Goal: Task Accomplishment & Management: Complete application form

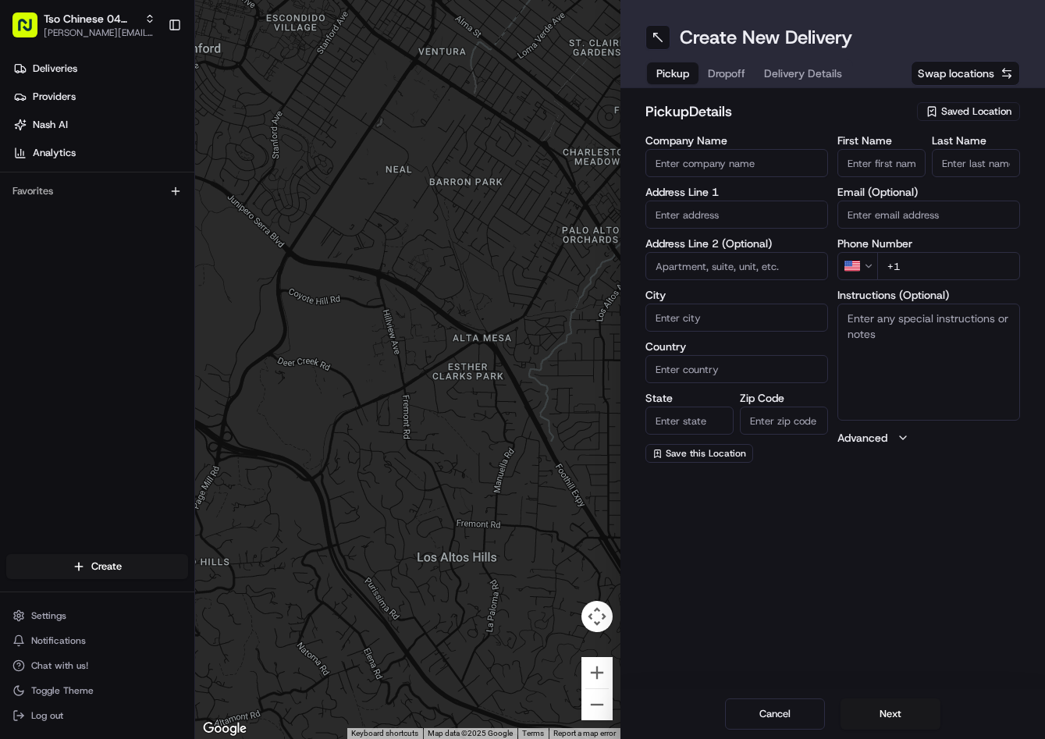
click at [993, 112] on span "Saved Location" at bounding box center [976, 112] width 70 height 14
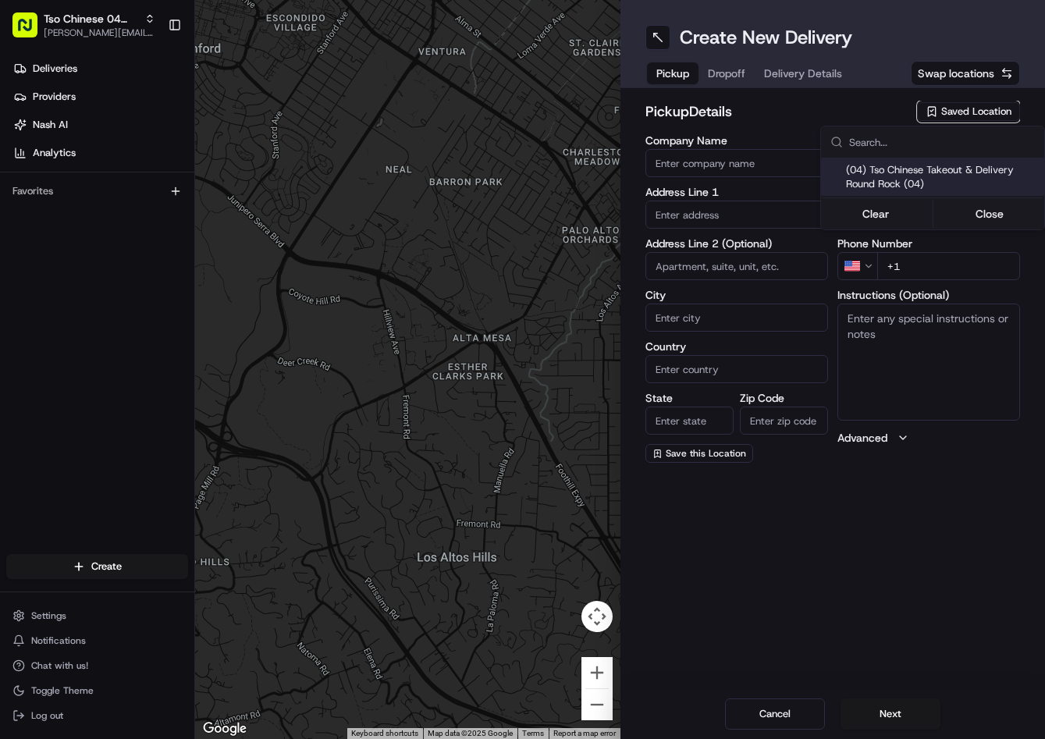
click at [957, 171] on span "(04) Tso Chinese Takeout & Delivery Round Rock (04)" at bounding box center [942, 177] width 192 height 28
type input "(04) Tso Chinese Takeout & Delivery Round Rock"
type input "2000 N [PERSON_NAME] St"
type input "Ste 108"
type input "Round Rock"
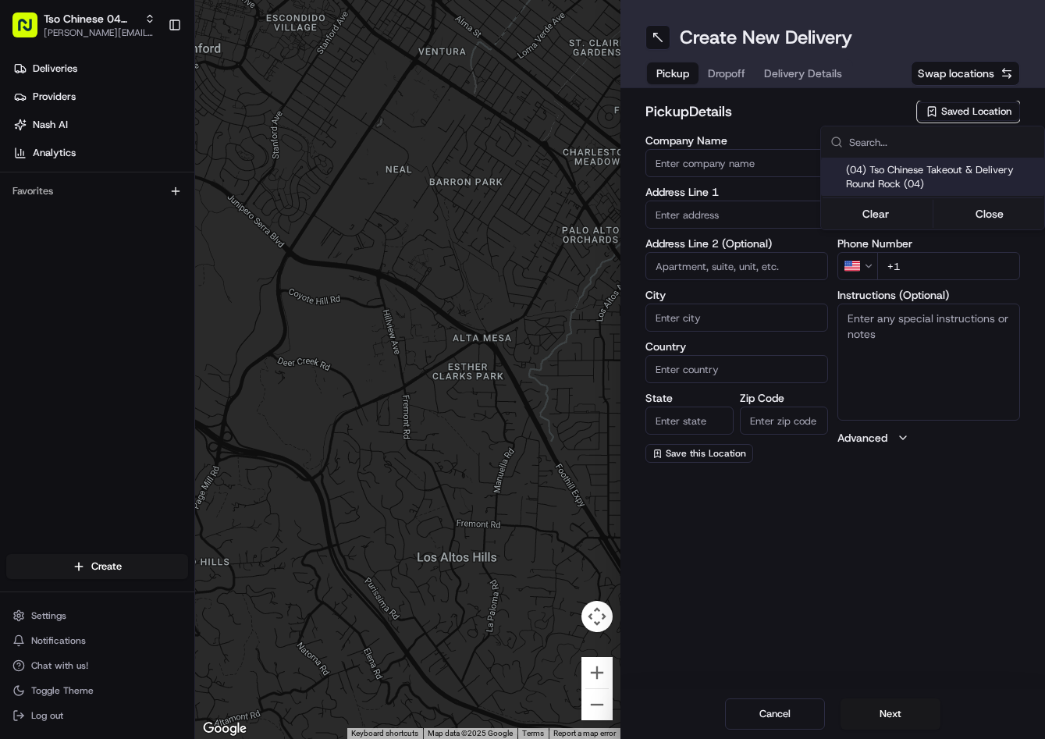
type input "US"
type input "[GEOGRAPHIC_DATA]"
type input "78664"
type input "Tso Chinese"
type input "Round Rock Manager"
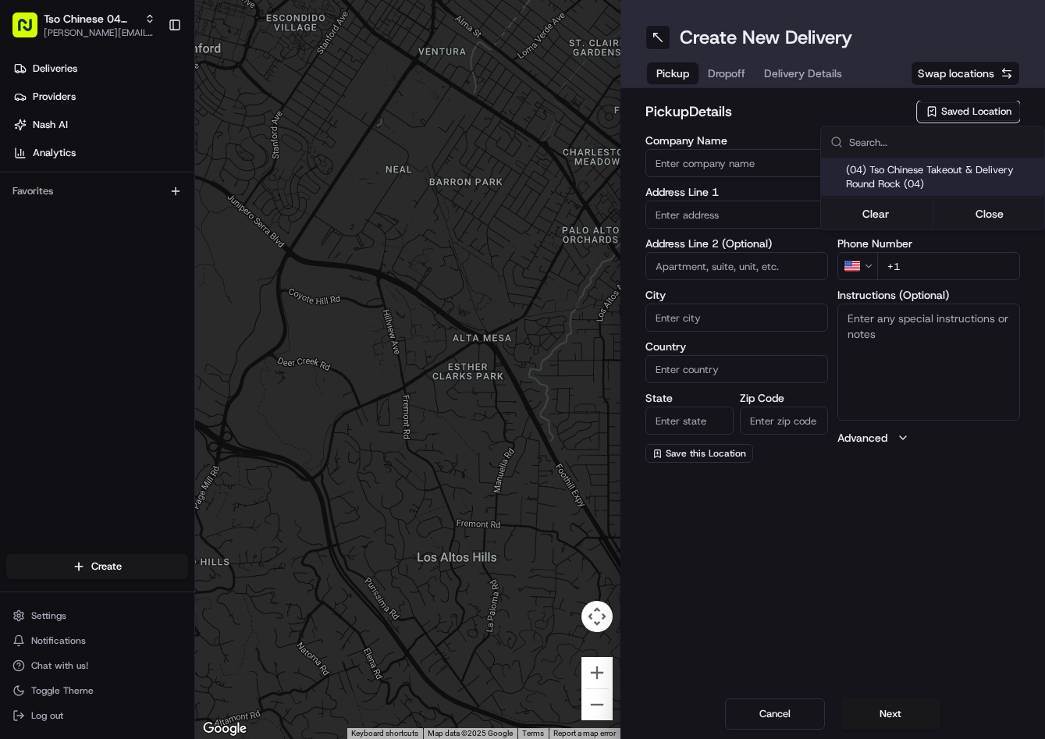
type input "[EMAIL_ADDRESS][DOMAIN_NAME]"
type input "[PHONE_NUMBER]"
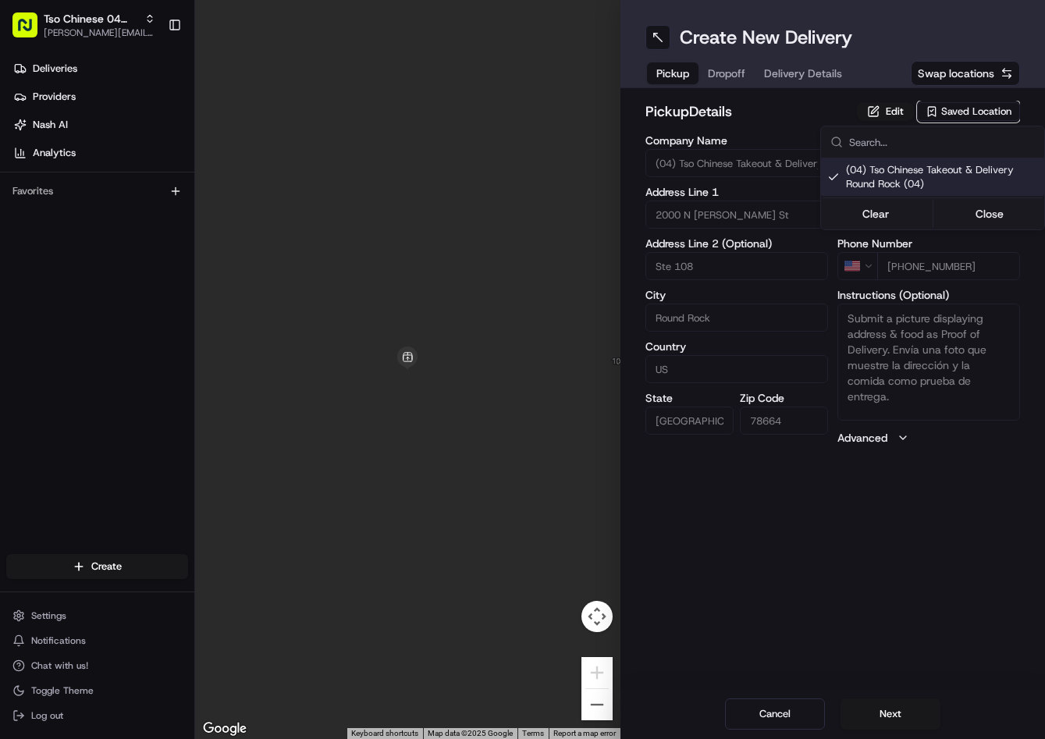
click at [715, 73] on html "Tso Chinese 04 Round Rock [PERSON_NAME][EMAIL_ADDRESS][DOMAIN_NAME] Toggle Side…" at bounding box center [522, 369] width 1045 height 739
click at [718, 73] on button "Dropoff" at bounding box center [726, 73] width 56 height 22
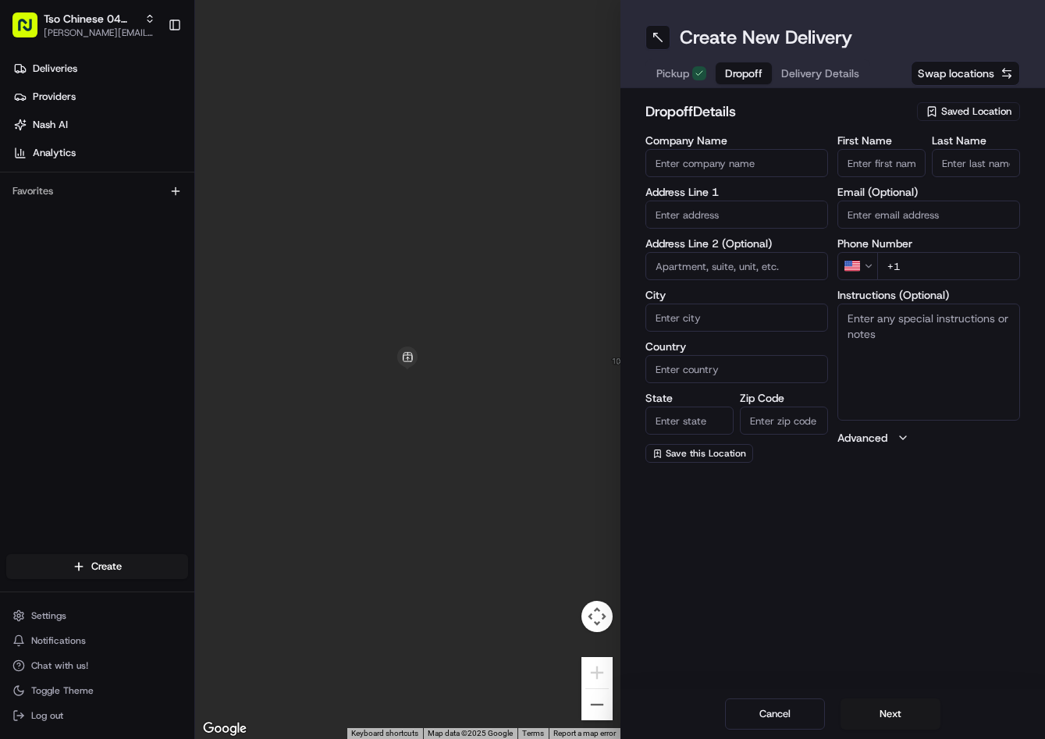
click at [894, 159] on input "First Name" at bounding box center [881, 163] width 88 height 28
paste input "[PERSON_NAME]"
type input "[PERSON_NAME]"
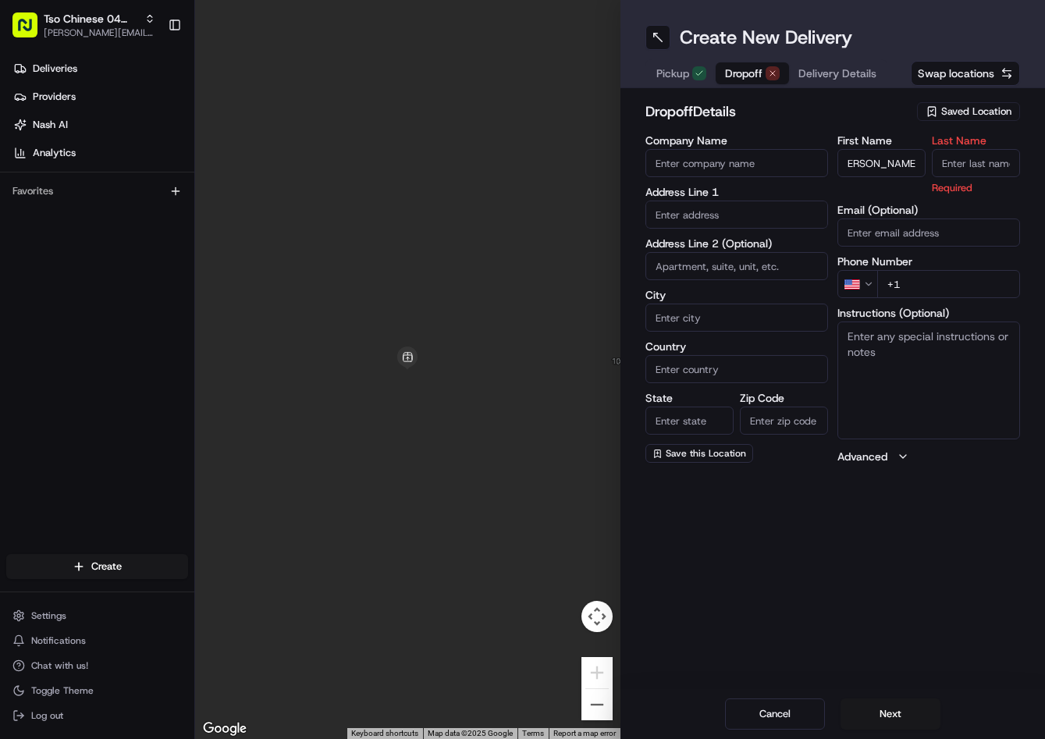
click at [954, 162] on input "Last Name" at bounding box center [976, 163] width 88 height 28
type input "."
click at [902, 115] on h2 "dropoff Details" at bounding box center [776, 112] width 263 height 22
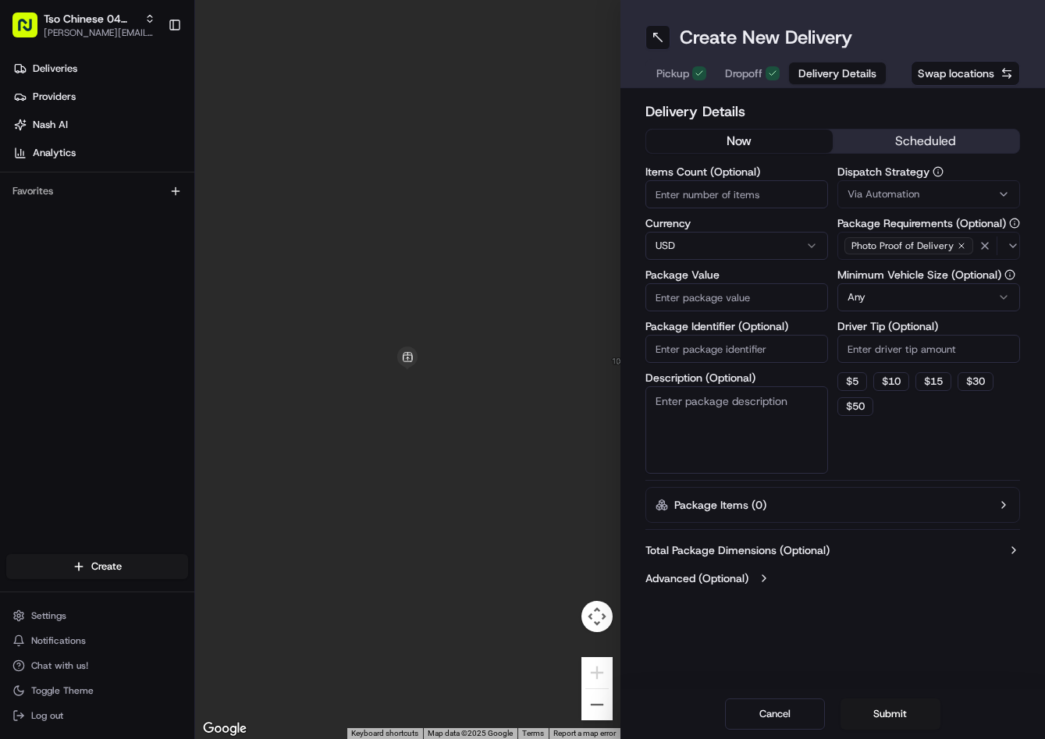
click at [860, 78] on button "Delivery Details" at bounding box center [837, 73] width 97 height 22
click at [910, 186] on button "Via Automation" at bounding box center [928, 194] width 183 height 28
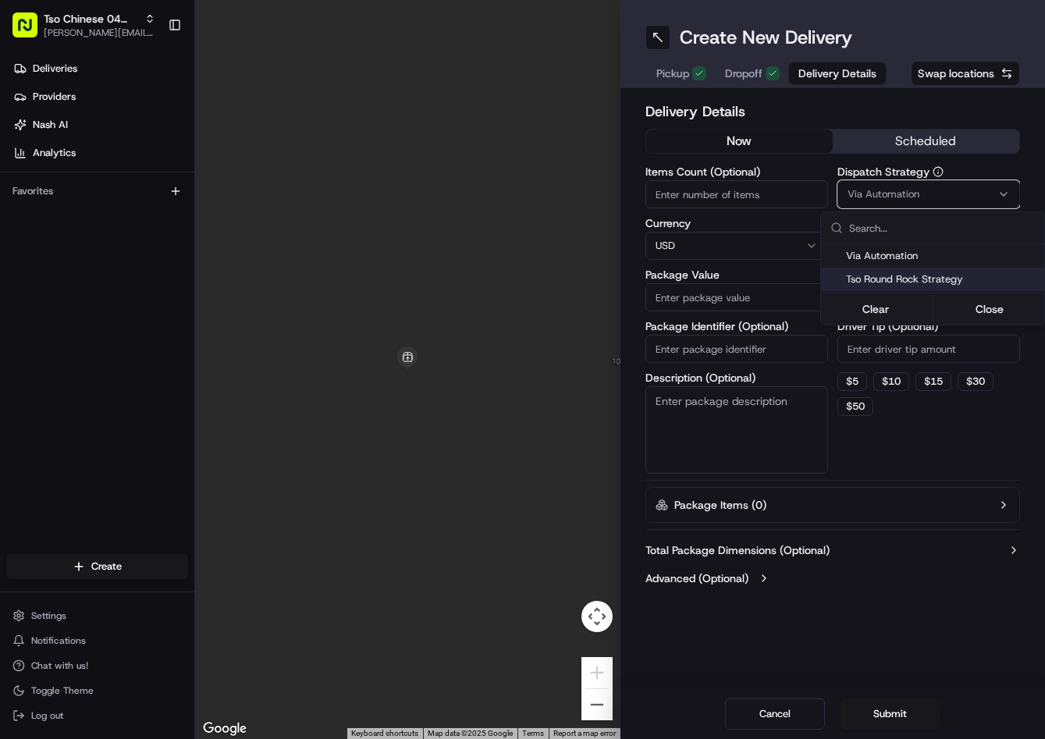
click at [902, 278] on span "Tso Round Rock Strategy" at bounding box center [942, 279] width 192 height 14
click at [891, 334] on html "Tso Chinese 04 Round Rock [PERSON_NAME][EMAIL_ADDRESS][DOMAIN_NAME] Toggle Side…" at bounding box center [522, 369] width 1045 height 739
click at [894, 343] on input "Driver Tip (Optional)" at bounding box center [928, 349] width 183 height 28
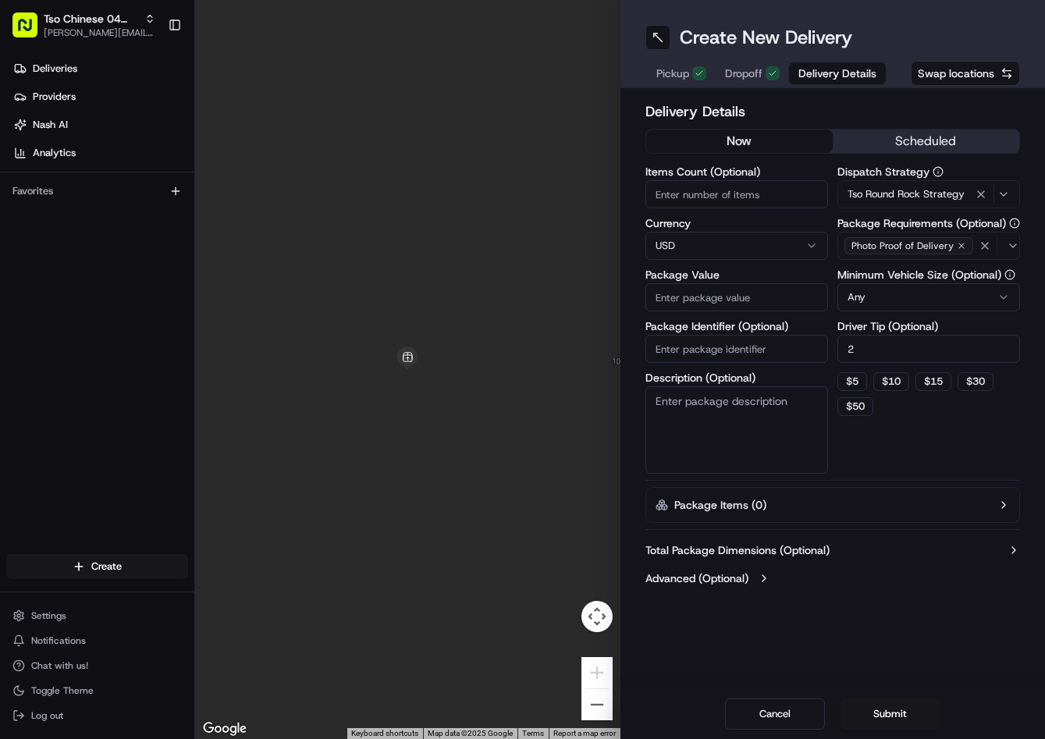
type input "2"
click at [768, 364] on div "Items Count (Optional) Currency USD Package Value Package Identifier (Optional)…" at bounding box center [736, 319] width 183 height 307
click at [768, 362] on input "Package Identifier (Optional)" at bounding box center [736, 349] width 183 height 28
paste input "FXEZ9X7"
type input "FXEZ9X7"
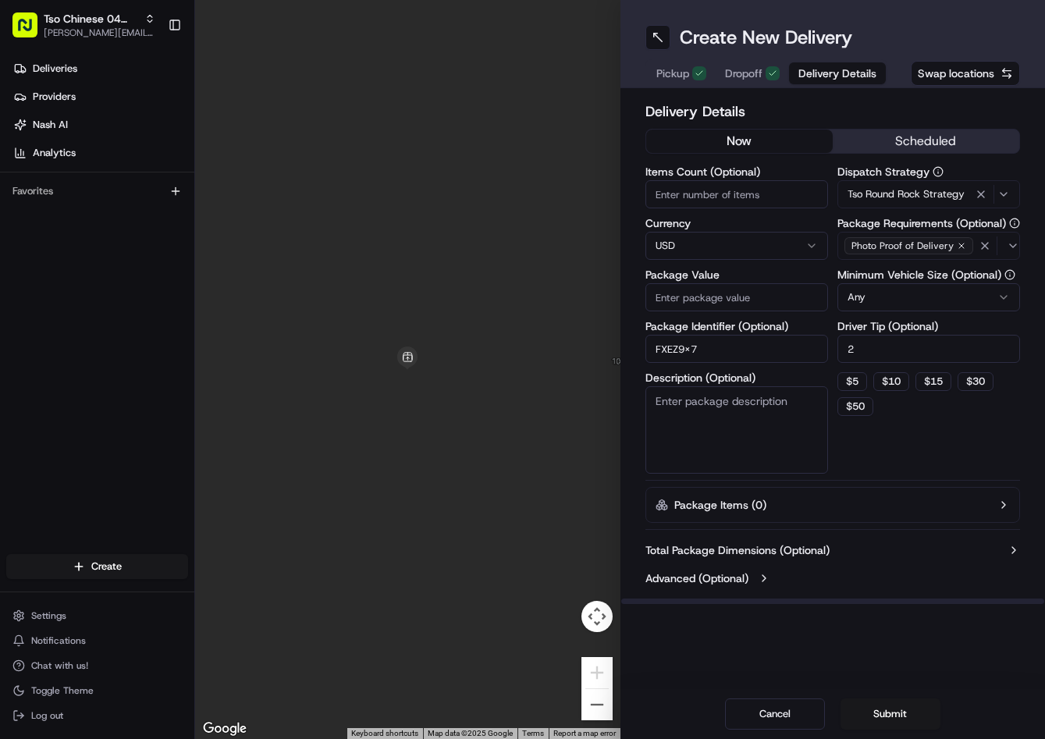
click at [754, 80] on span "Dropoff" at bounding box center [743, 74] width 37 height 16
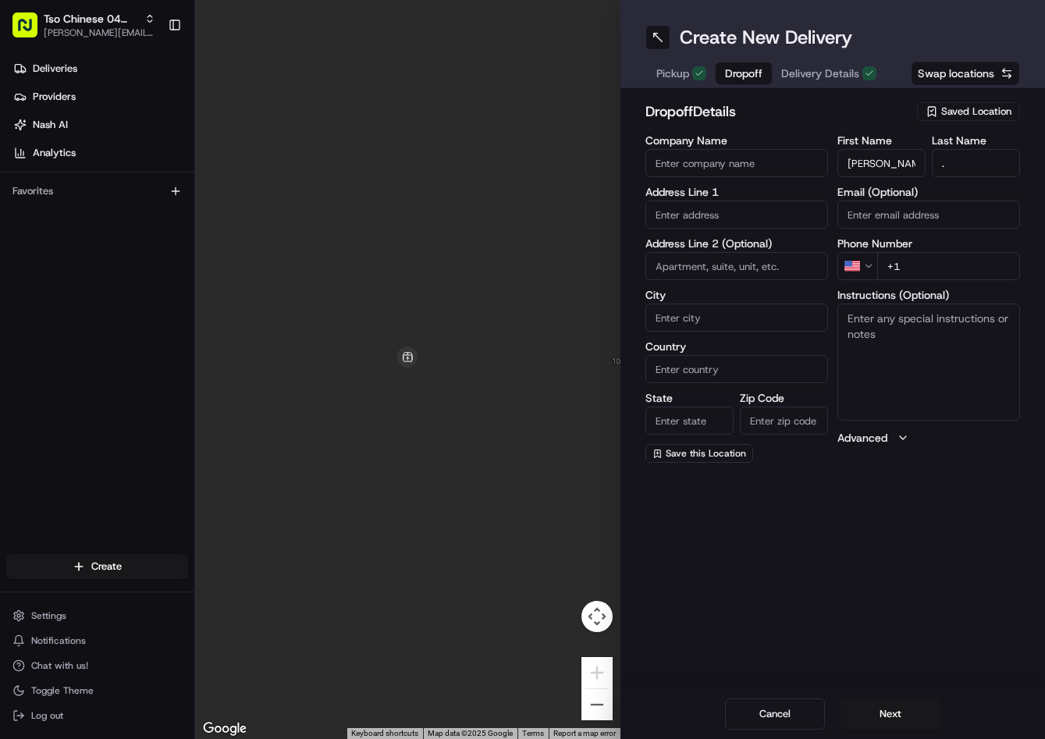
click at [927, 267] on input "+1" at bounding box center [948, 266] width 143 height 28
paste input "[PHONE_NUMBER]"
type input "[PHONE_NUMBER]"
click at [744, 200] on div "Address Line 1" at bounding box center [736, 208] width 183 height 42
click at [748, 211] on input "text" at bounding box center [736, 215] width 183 height 28
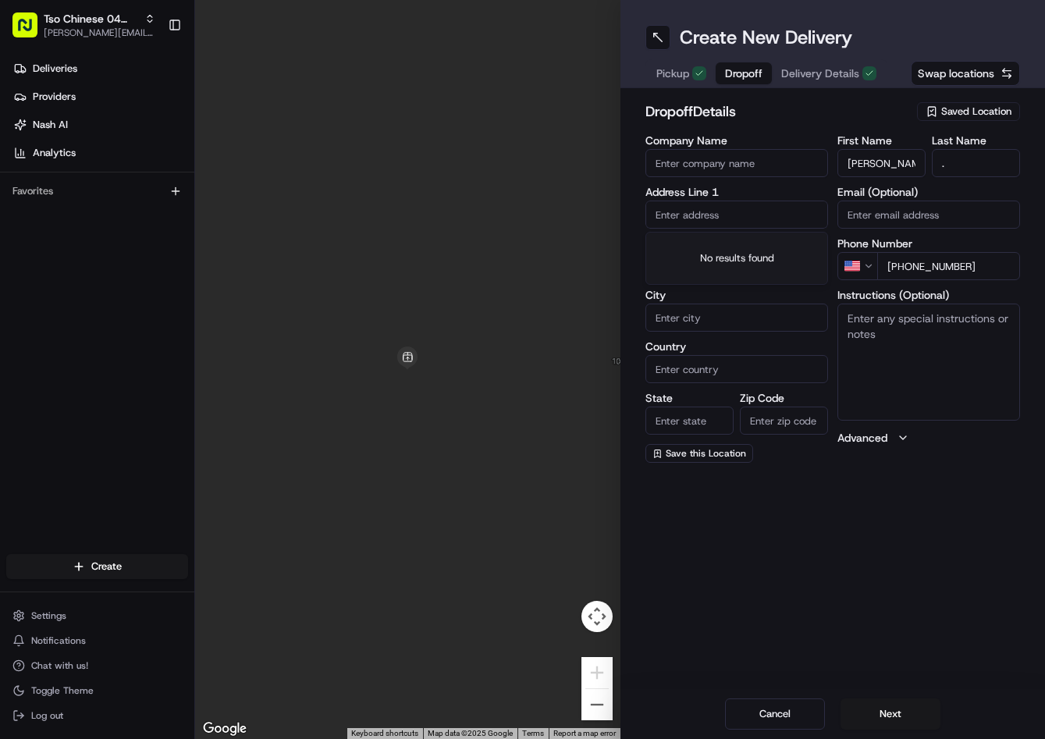
paste input "[STREET_ADDRESS][PERSON_NAME]"
click at [748, 245] on div "[STREET_ADDRESS][PERSON_NAME]" at bounding box center [736, 254] width 175 height 37
type input "[STREET_ADDRESS][PERSON_NAME]"
type input "Round Rock"
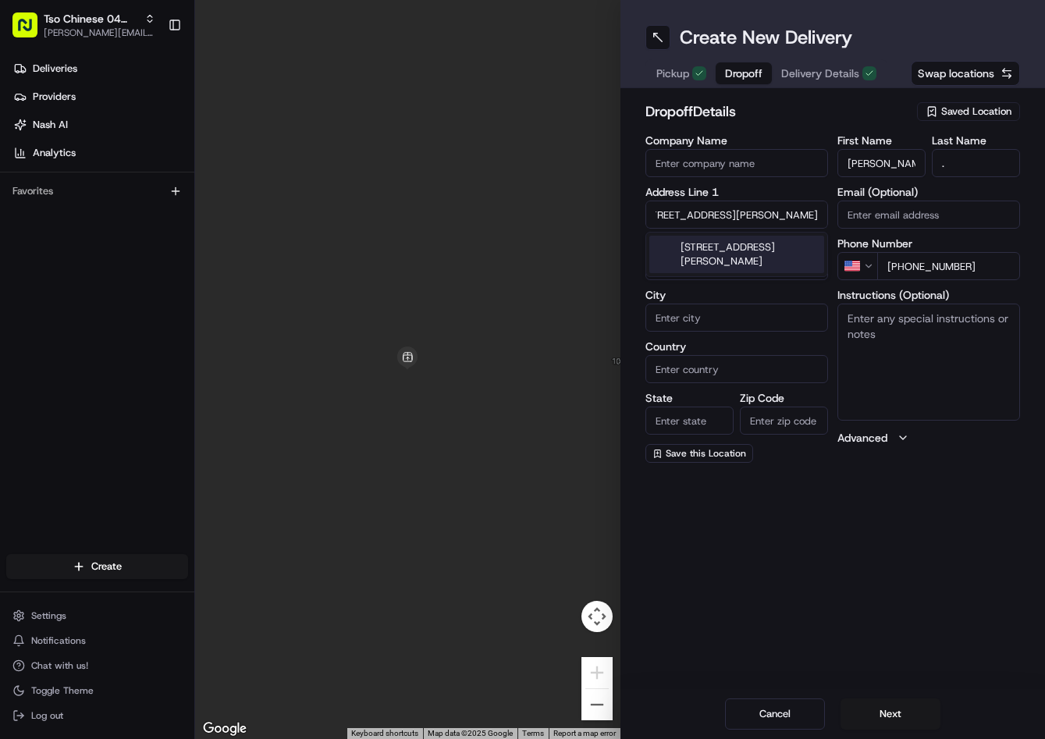
type input "[GEOGRAPHIC_DATA]"
type input "78665"
type input "[STREET_ADDRESS][PERSON_NAME]"
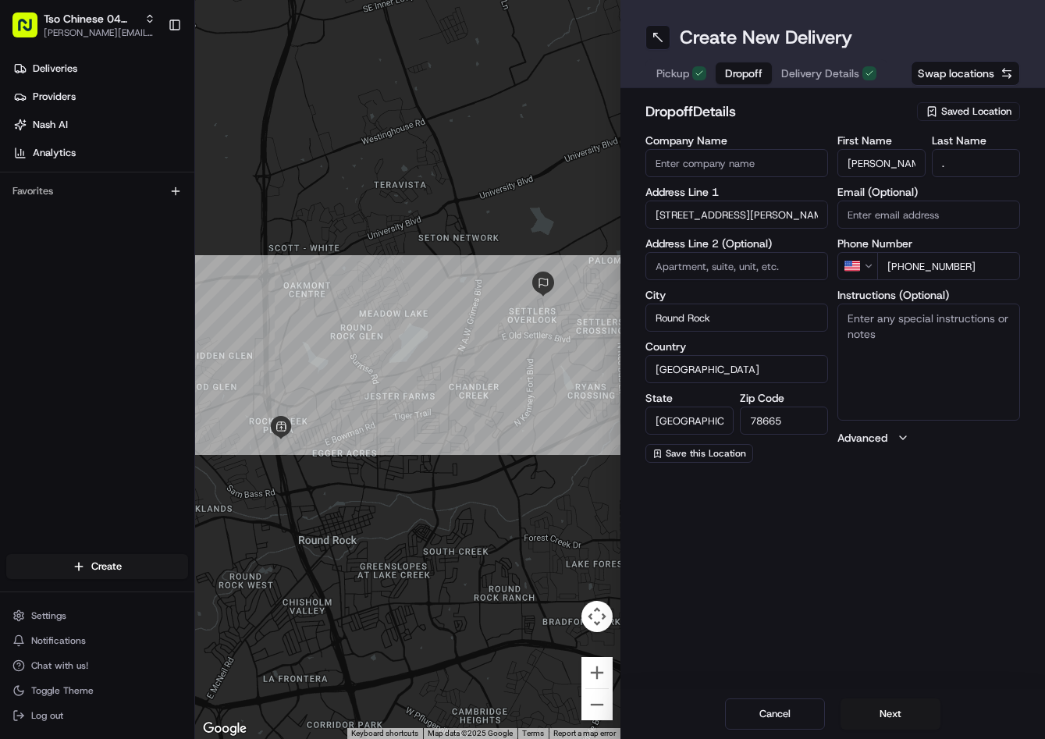
click at [907, 356] on textarea "Instructions (Optional)" at bounding box center [928, 362] width 183 height 117
paste textarea "We are in a cul de sac. Gray truck and blue SUV in driveway."
type textarea "We are in a cul de sac. Gray truck and blue SUV in driveway."
click at [843, 75] on span "Delivery Details" at bounding box center [820, 74] width 78 height 16
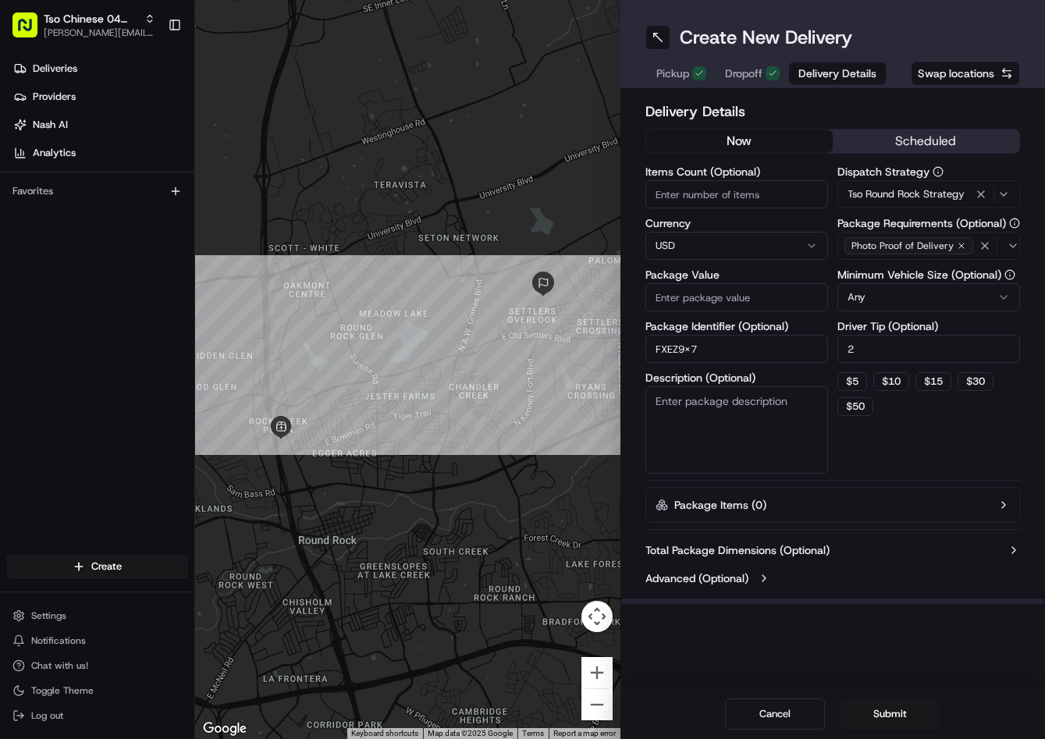
click at [716, 306] on input "Package Value" at bounding box center [736, 297] width 183 height 28
type input "72.26"
click at [880, 704] on button "Submit" at bounding box center [890, 713] width 100 height 31
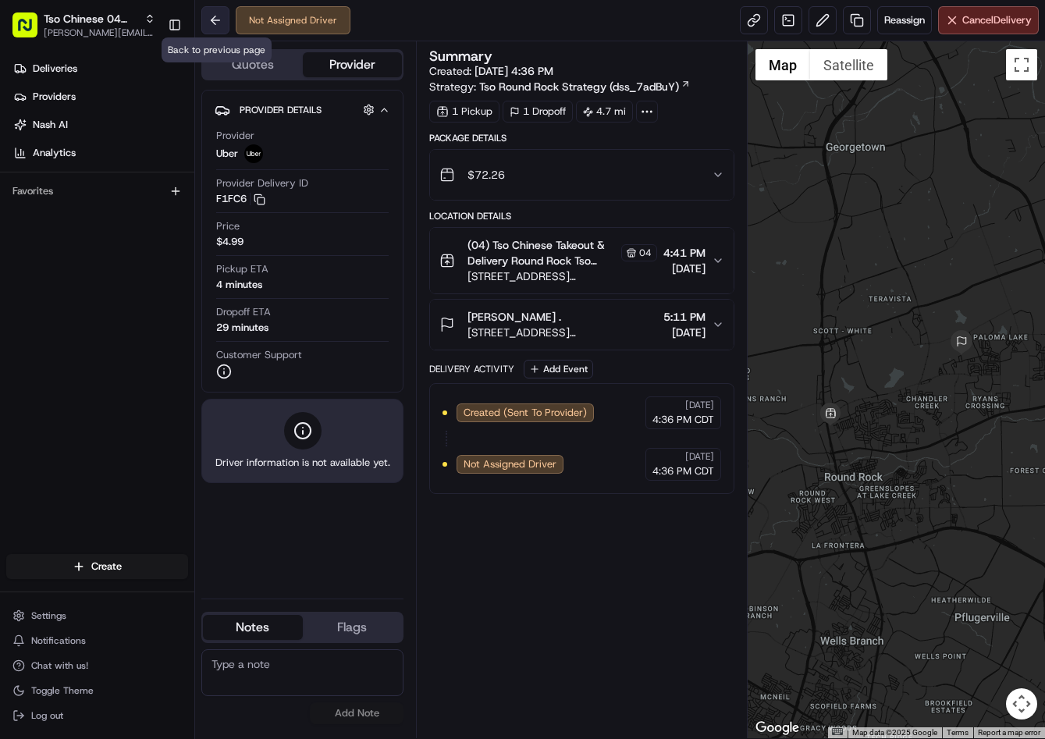
click at [208, 20] on button at bounding box center [215, 20] width 28 height 28
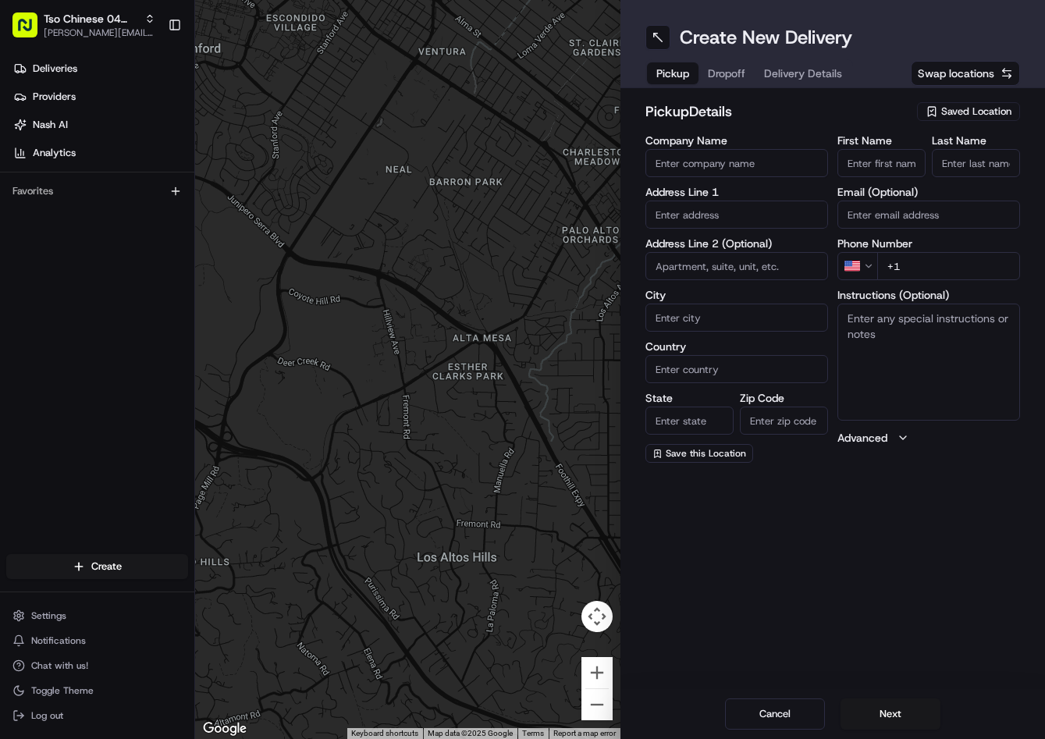
drag, startPoint x: 993, startPoint y: 103, endPoint x: 997, endPoint y: 119, distance: 16.3
click at [993, 105] on div "Saved Location" at bounding box center [968, 111] width 103 height 19
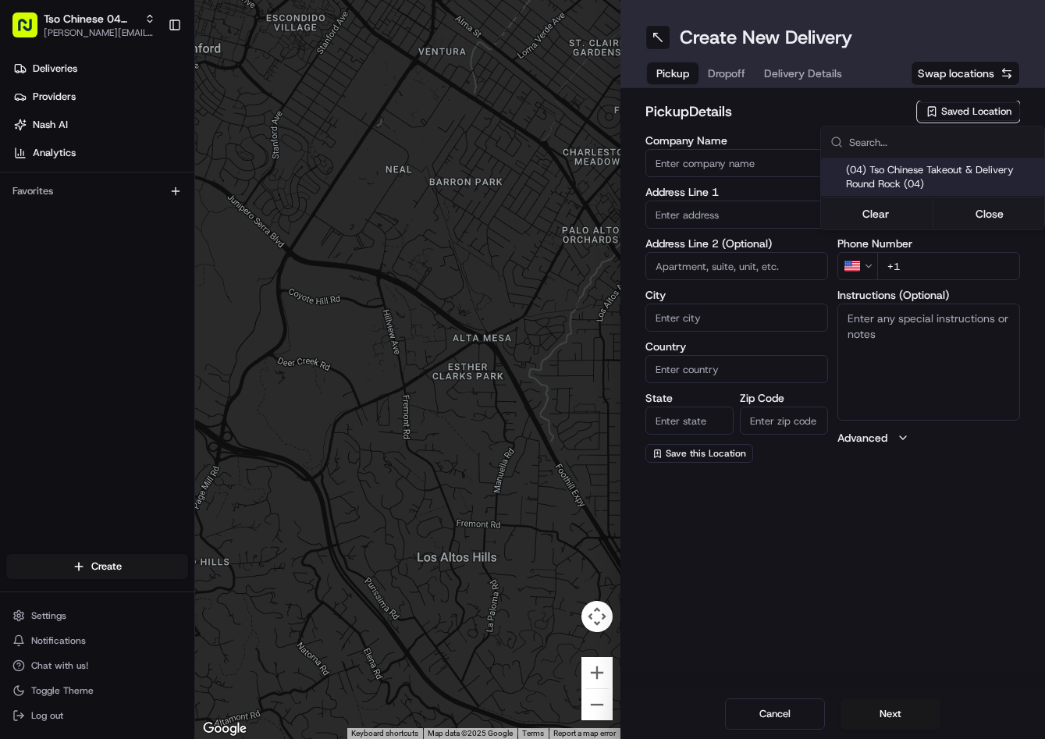
click at [955, 176] on span "(04) Tso Chinese Takeout & Delivery Round Rock (04)" at bounding box center [942, 177] width 192 height 28
type input "(04) Tso Chinese Takeout & Delivery Round Rock"
type input "2000 N [PERSON_NAME] St"
type input "Ste 108"
type input "Round Rock"
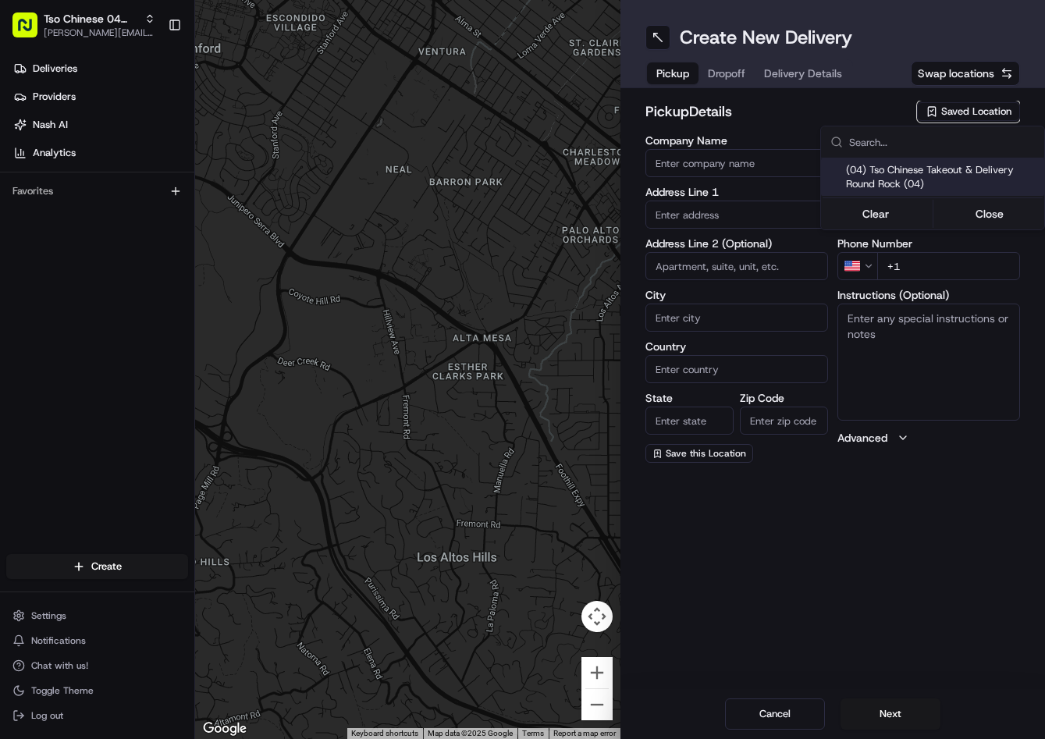
type input "US"
type input "[GEOGRAPHIC_DATA]"
type input "78664"
type input "Tso Chinese"
type input "Round Rock Manager"
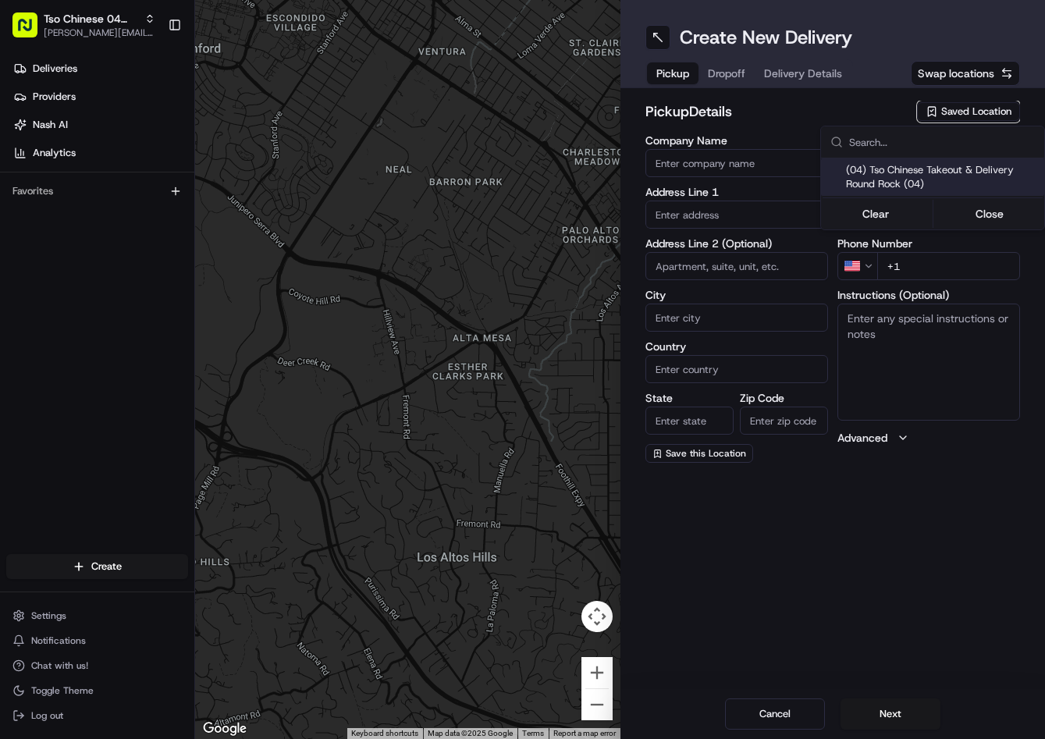
type input "[EMAIL_ADDRESS][DOMAIN_NAME]"
type input "[PHONE_NUMBER]"
type textarea "Submit a picture displaying address & food as Proof of Delivery. Envía una foto…"
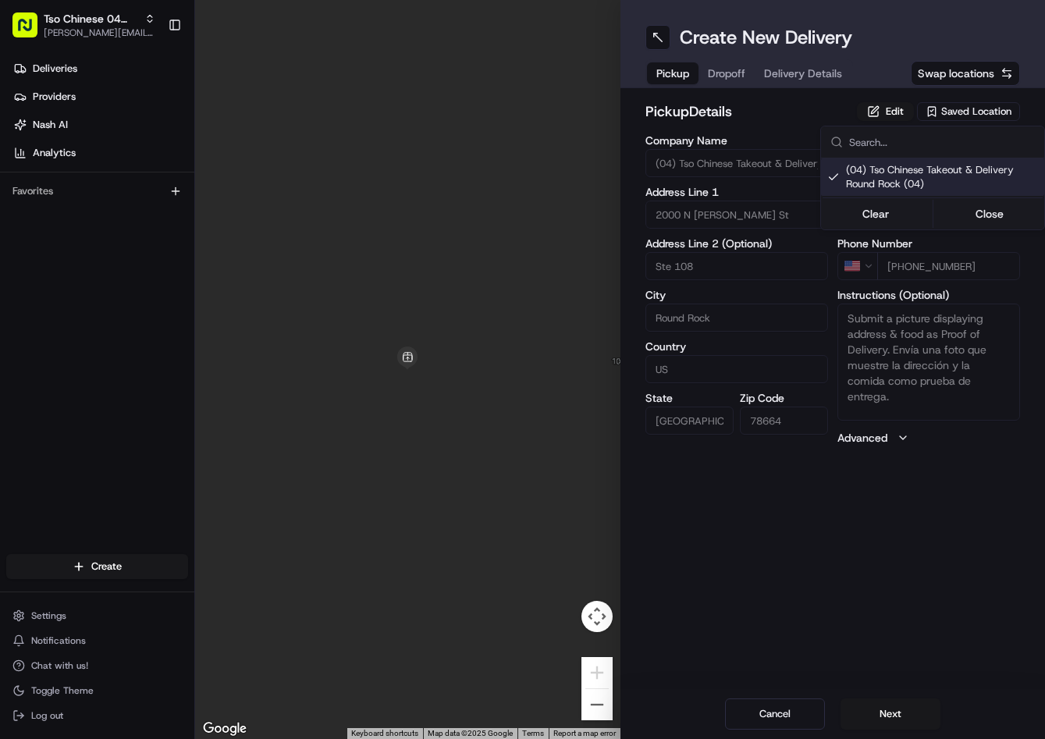
click at [730, 76] on html "Tso Chinese 04 Round Rock [PERSON_NAME][EMAIL_ADDRESS][DOMAIN_NAME] Toggle Side…" at bounding box center [522, 369] width 1045 height 739
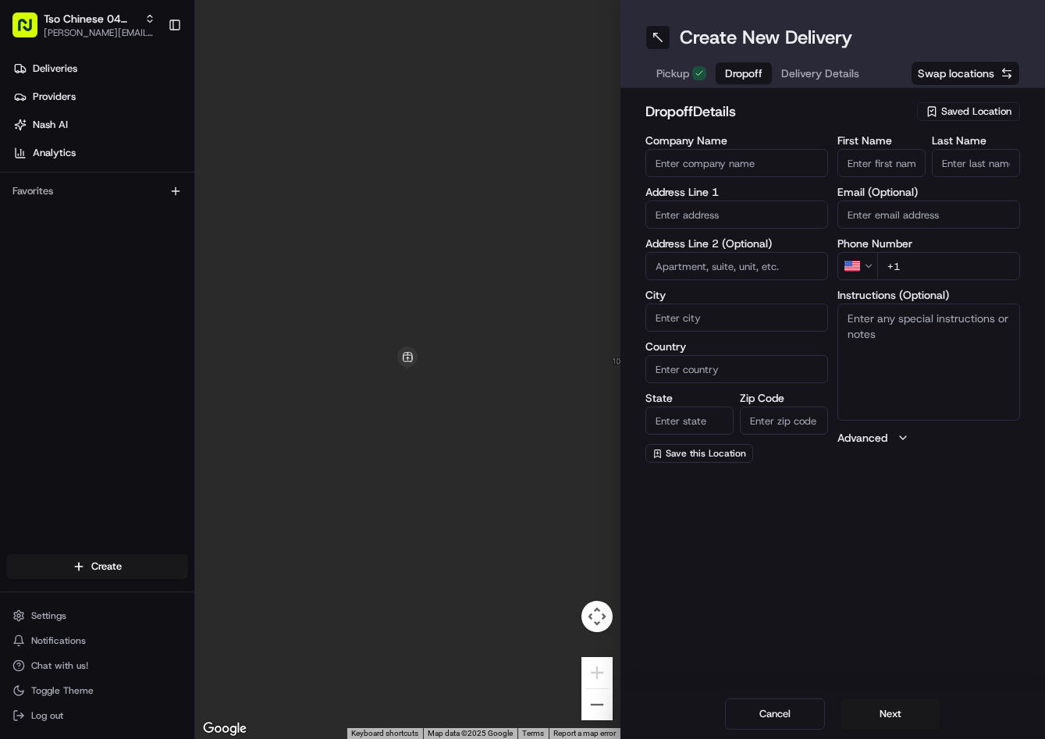
click at [730, 76] on span "Dropoff" at bounding box center [743, 74] width 37 height 16
click at [705, 211] on input "text" at bounding box center [736, 215] width 183 height 28
paste input "[STREET_ADDRESS]"
click at [738, 240] on div "[STREET_ADDRESS]" at bounding box center [736, 247] width 175 height 23
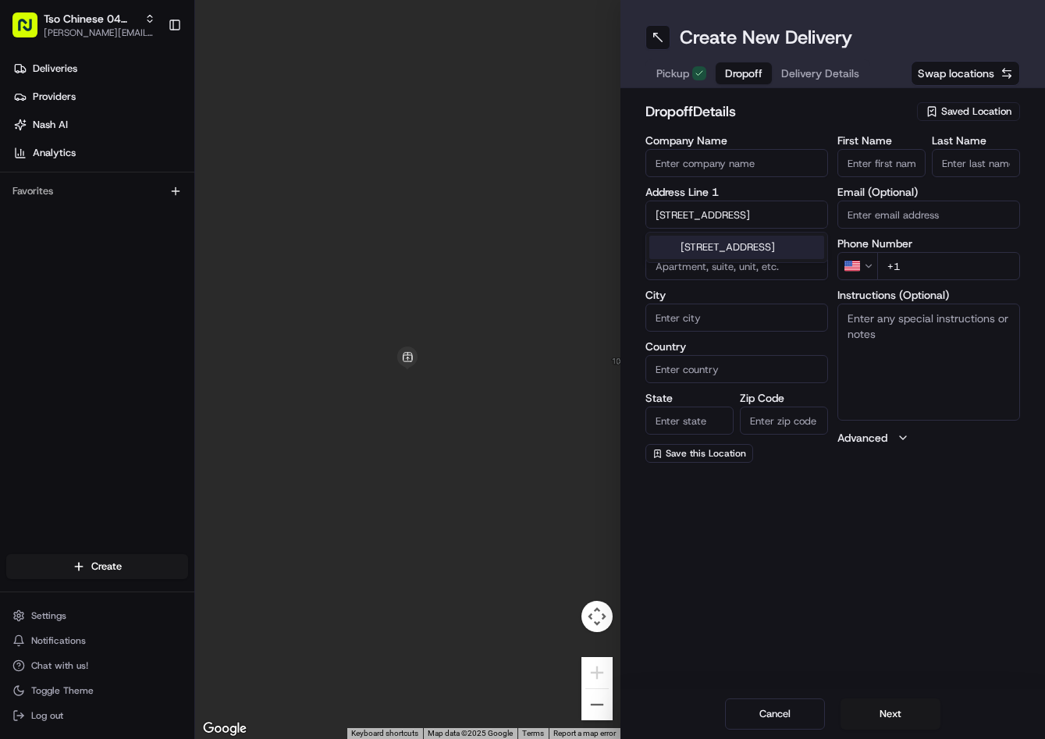
type input "[STREET_ADDRESS]"
type input "Round Rock"
type input "[GEOGRAPHIC_DATA]"
type input "78665"
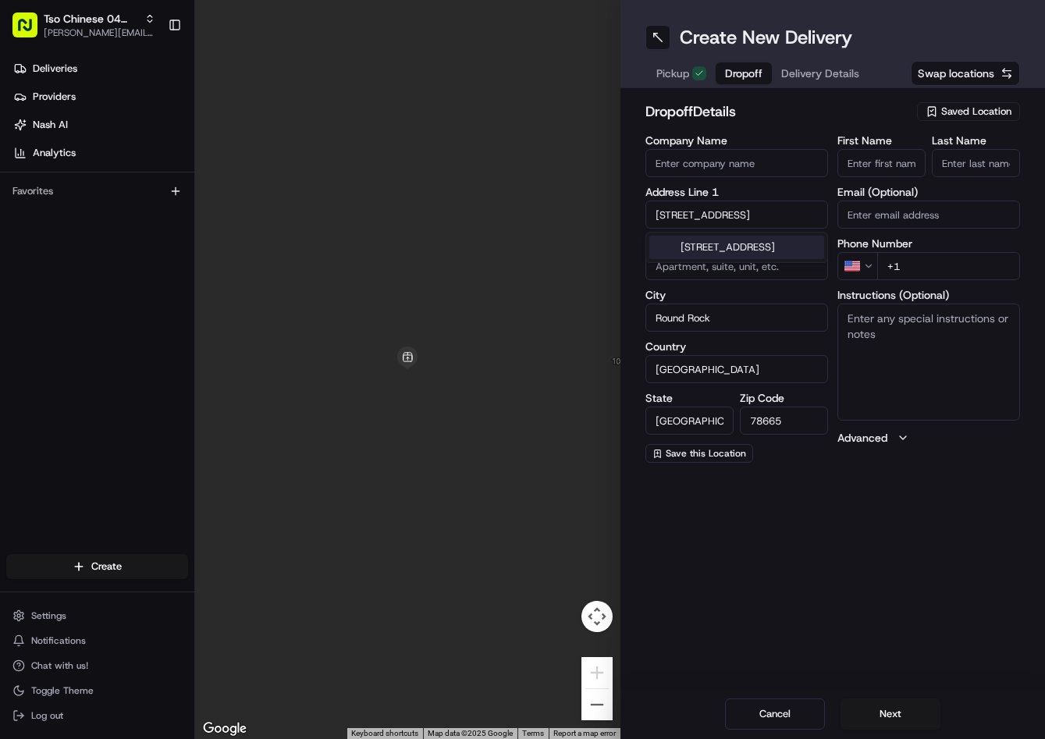
scroll to position [0, 0]
type input "[STREET_ADDRESS]"
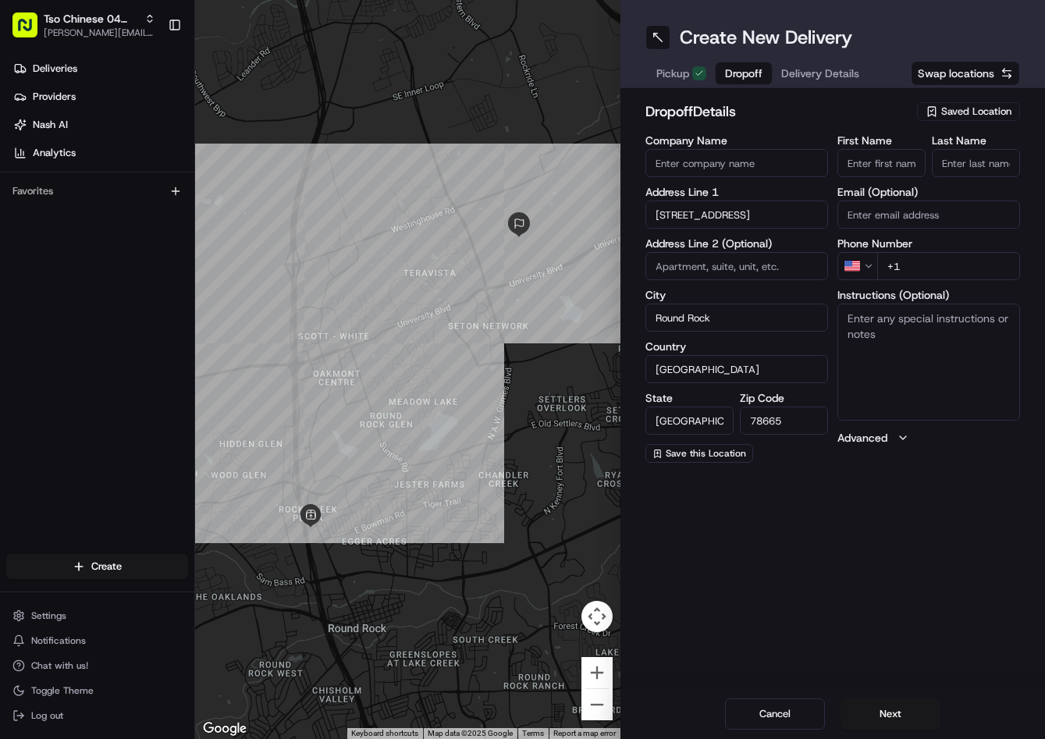
click at [994, 267] on input "+1" at bounding box center [948, 266] width 143 height 28
paste input "[PHONE_NUMBER]"
type input "[PHONE_NUMBER]"
click at [882, 158] on input "First Name" at bounding box center [881, 163] width 88 height 28
paste input "[PERSON_NAME]"
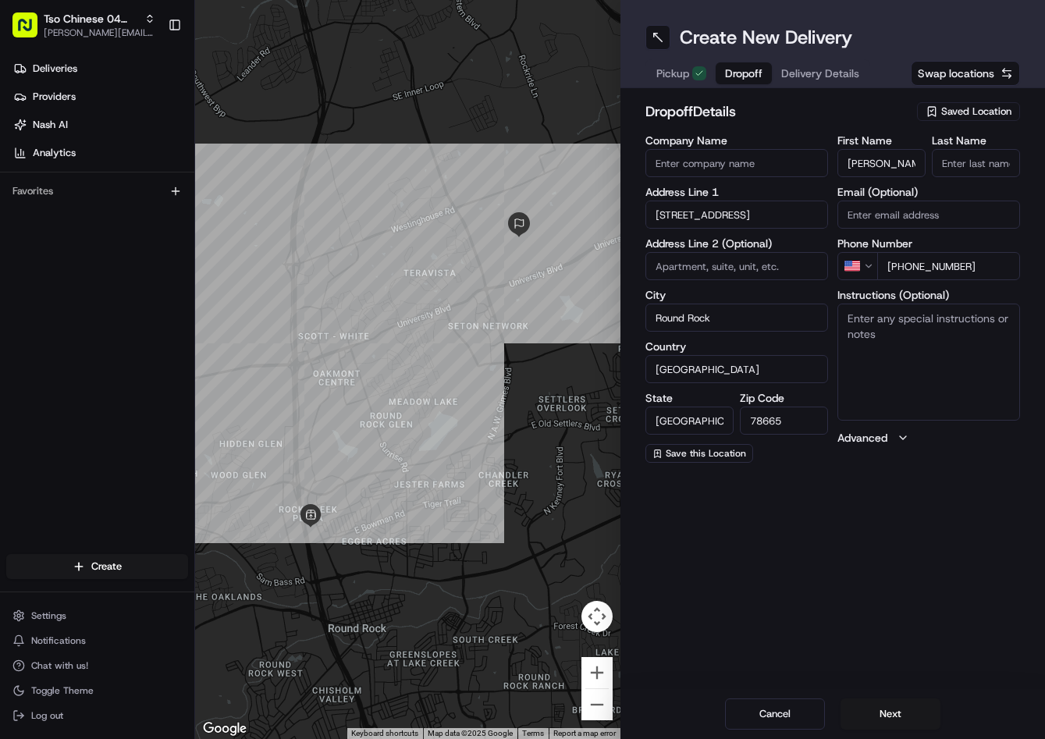
scroll to position [0, 3]
type input "[PERSON_NAME]"
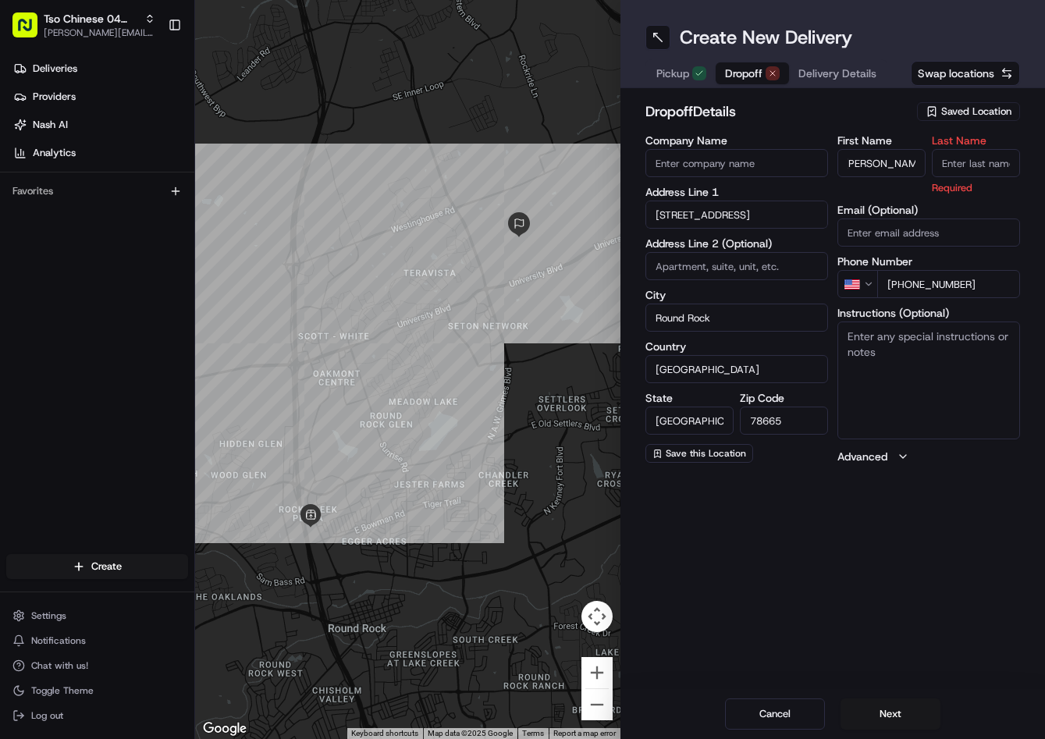
scroll to position [0, 0]
click at [968, 164] on input "Last Name" at bounding box center [976, 163] width 88 height 28
type input "."
click at [891, 142] on label "First Name" at bounding box center [881, 140] width 88 height 11
click at [891, 149] on input "[PERSON_NAME]" at bounding box center [881, 163] width 88 height 28
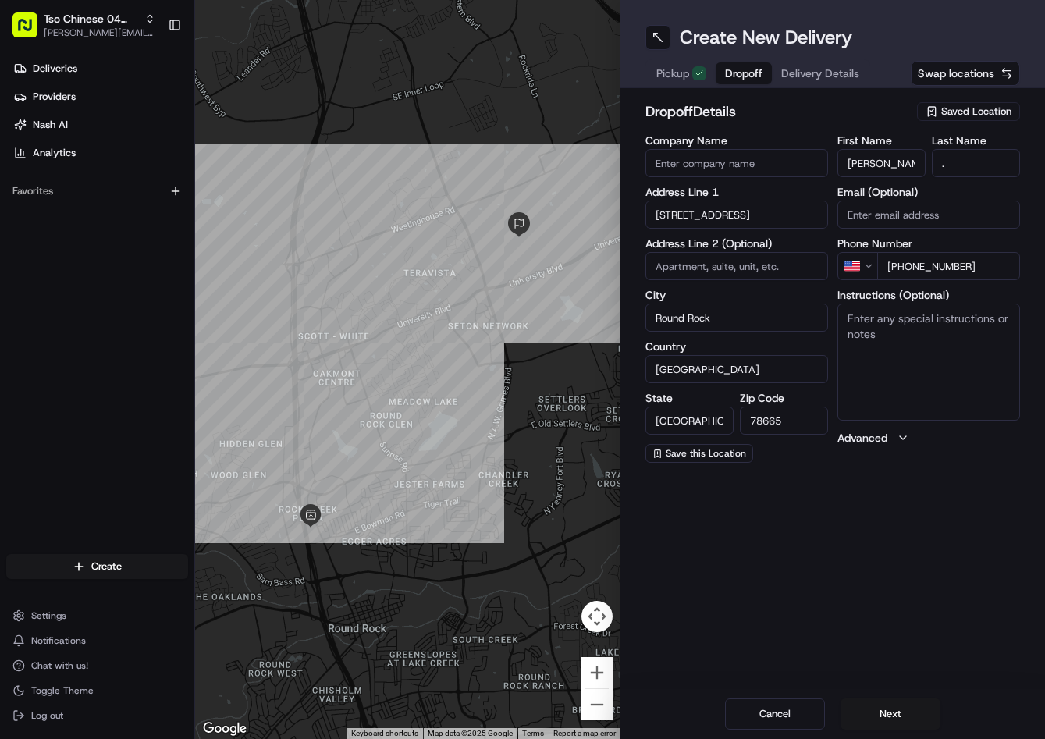
scroll to position [0, 3]
click at [849, 78] on span "Delivery Details" at bounding box center [820, 74] width 78 height 16
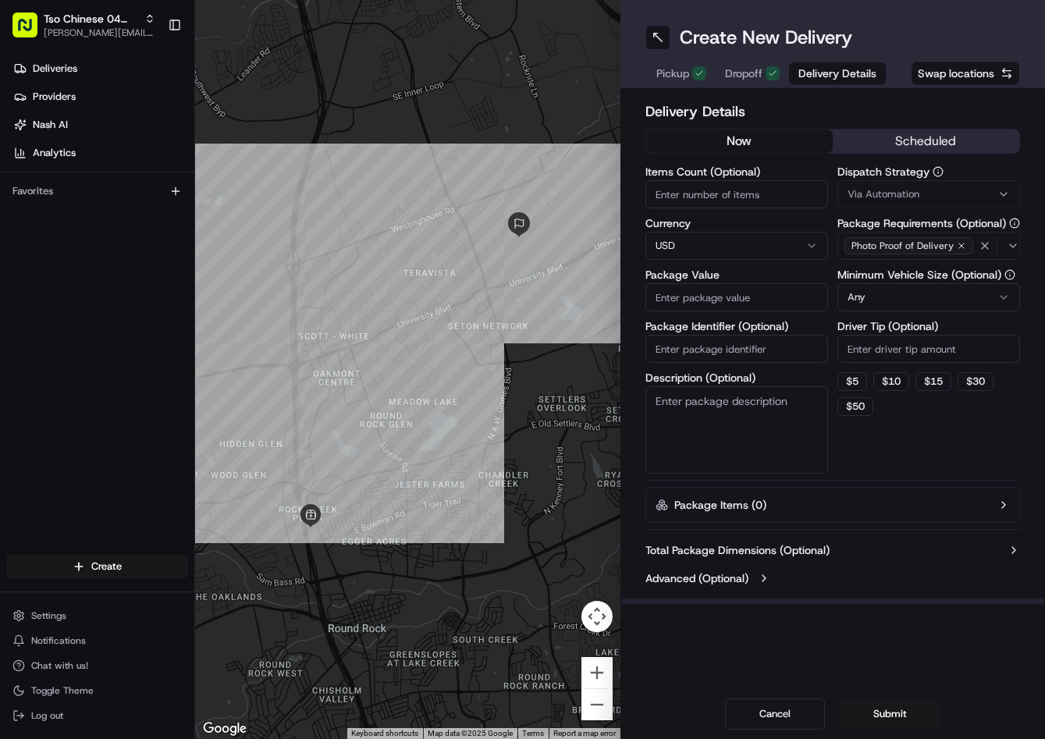
click at [925, 181] on button "Via Automation" at bounding box center [928, 194] width 183 height 28
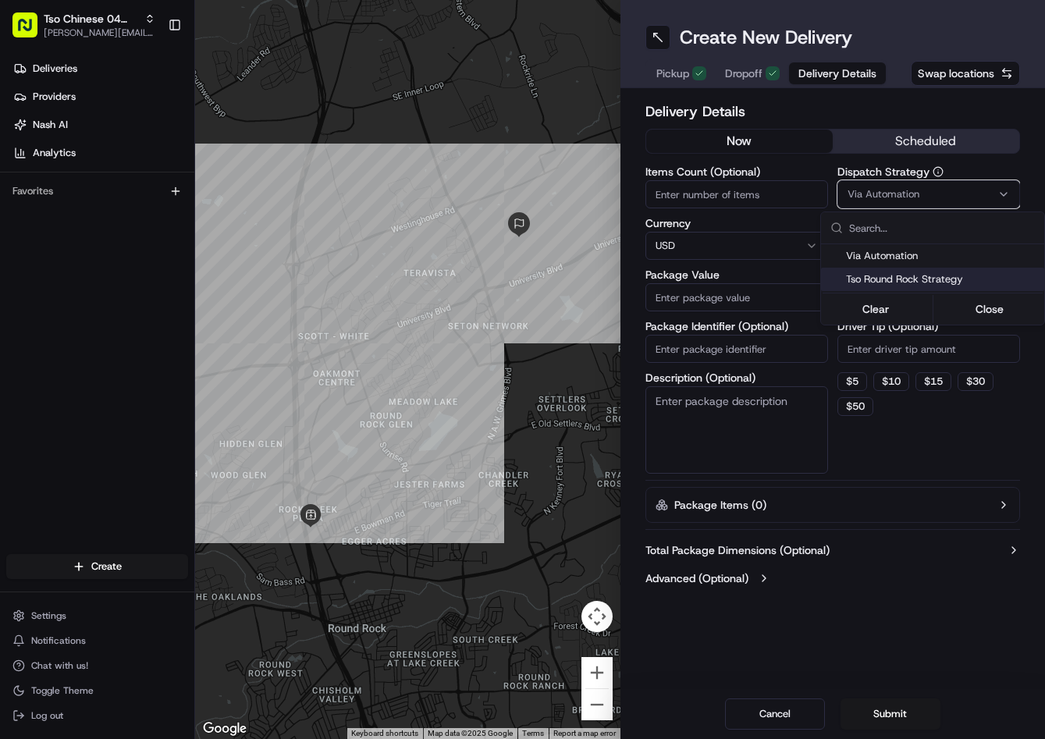
click at [890, 279] on span "Tso Round Rock Strategy" at bounding box center [942, 279] width 192 height 14
click at [901, 342] on html "Tso Chinese 04 Round Rock [PERSON_NAME][EMAIL_ADDRESS][DOMAIN_NAME] Toggle Side…" at bounding box center [522, 369] width 1045 height 739
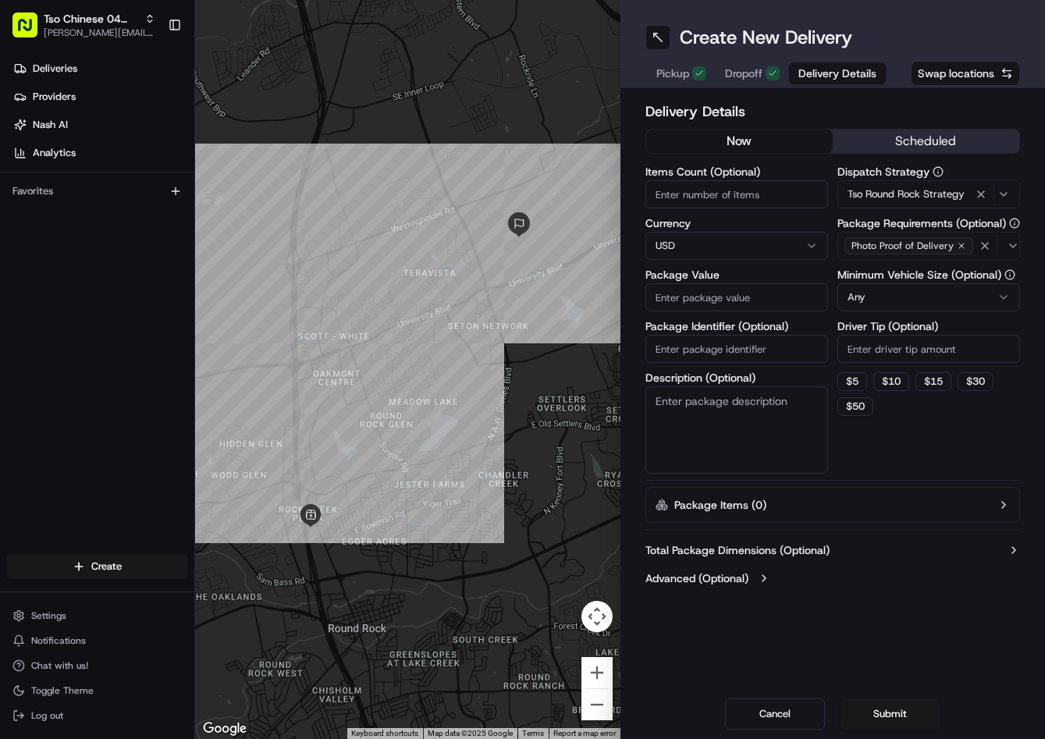
click at [901, 342] on input "Driver Tip (Optional)" at bounding box center [928, 349] width 183 height 28
type input "2"
click at [776, 301] on input "Package Value" at bounding box center [736, 297] width 183 height 28
type input "2"
type input "39.94"
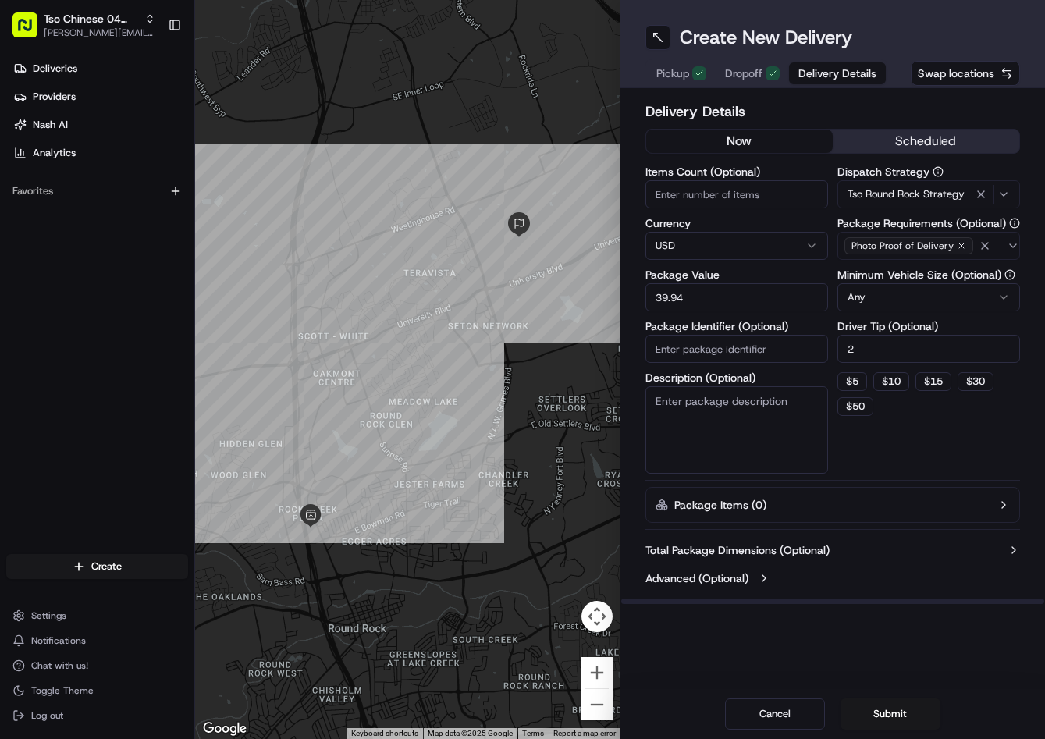
click at [744, 343] on input "Package Identifier (Optional)" at bounding box center [736, 349] width 183 height 28
paste input "0C7GKYC"
type input "0C7GKYC"
click at [896, 710] on button "Submit" at bounding box center [890, 713] width 100 height 31
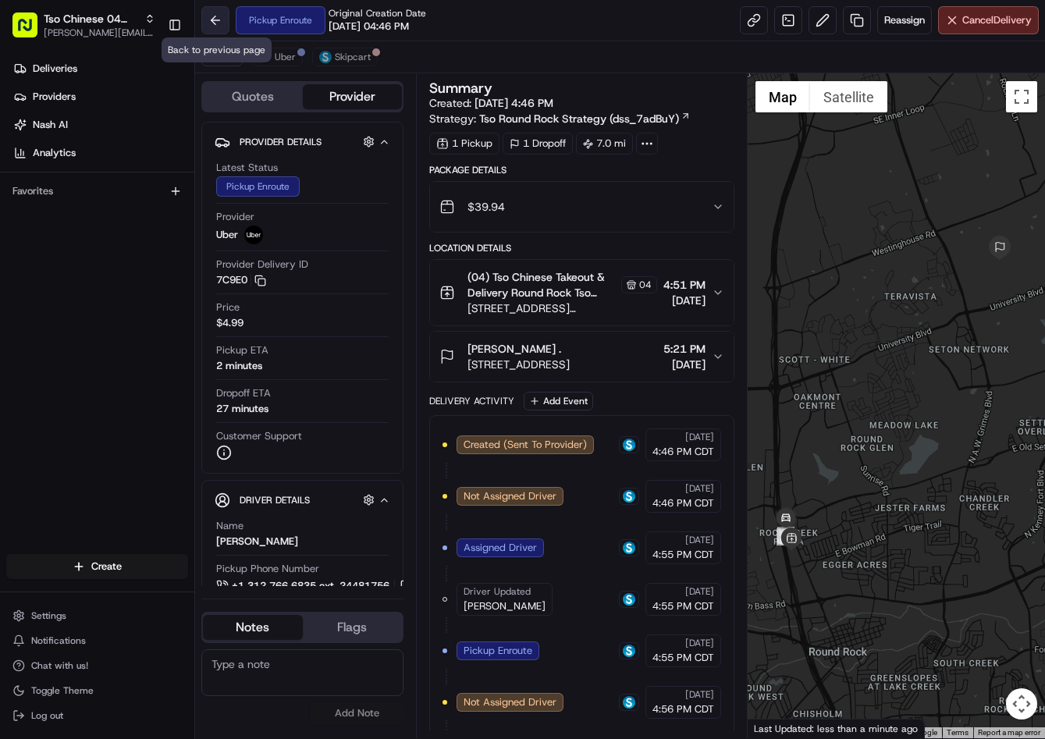
click at [214, 30] on button at bounding box center [215, 20] width 28 height 28
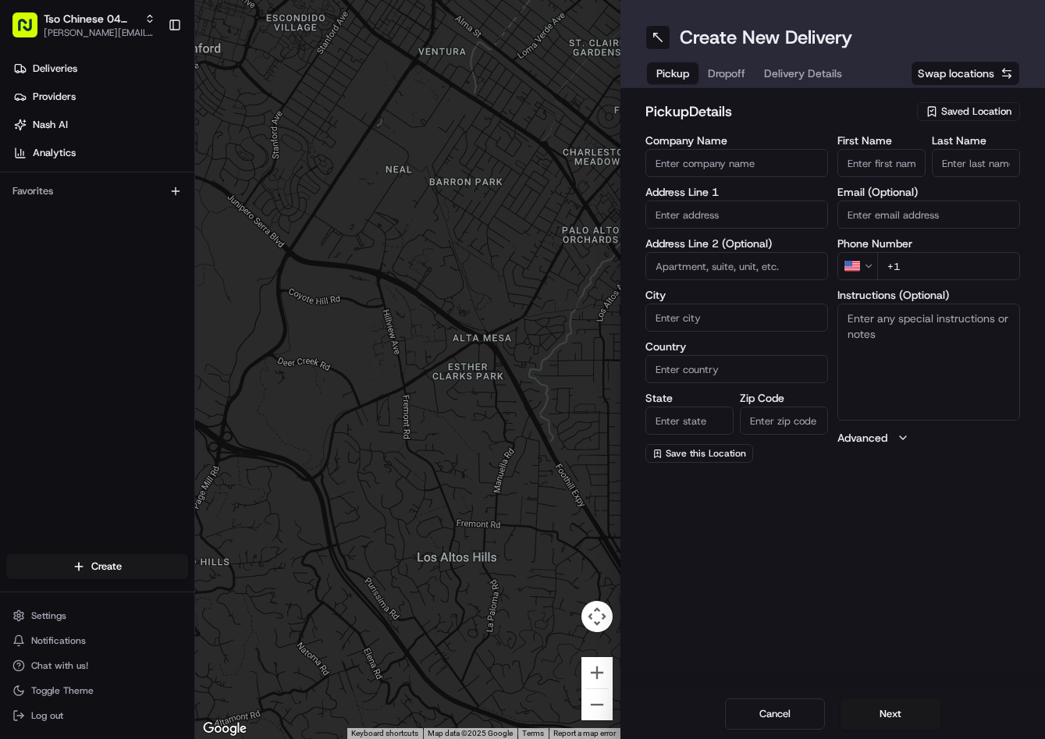
click at [980, 106] on span "Saved Location" at bounding box center [976, 112] width 70 height 14
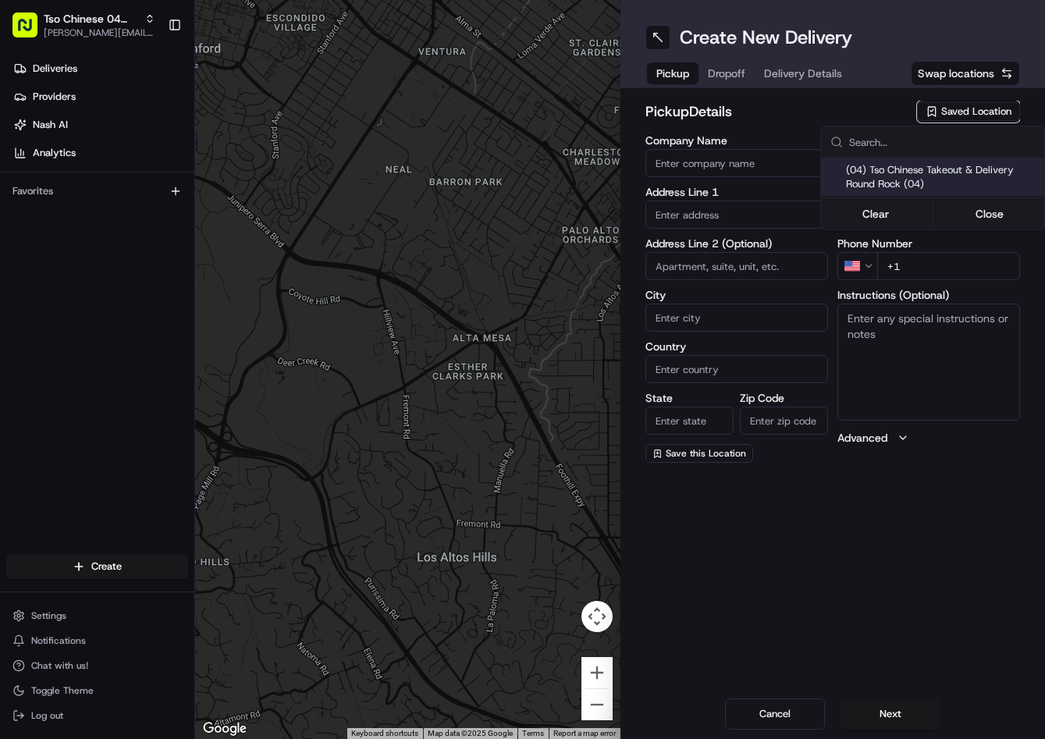
click at [980, 106] on html "Tso Chinese 04 Round Rock [PERSON_NAME][EMAIL_ADDRESS][DOMAIN_NAME] Toggle Side…" at bounding box center [522, 369] width 1045 height 739
click at [918, 173] on span "(04) Tso Chinese Takeout & Delivery Round Rock (04)" at bounding box center [942, 177] width 192 height 28
type input "(04) Tso Chinese Takeout & Delivery Round Rock"
type input "2000 N [PERSON_NAME] St"
type input "Ste 108"
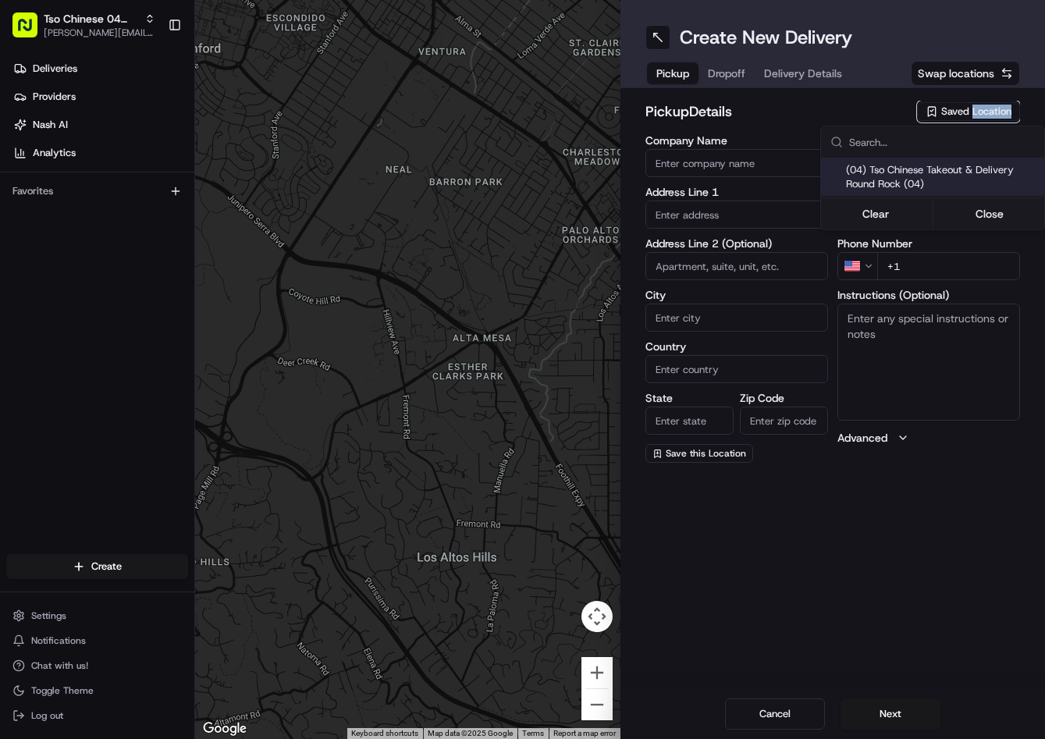
type input "Round Rock"
type input "US"
type input "[GEOGRAPHIC_DATA]"
type input "78664"
type input "Tso Chinese"
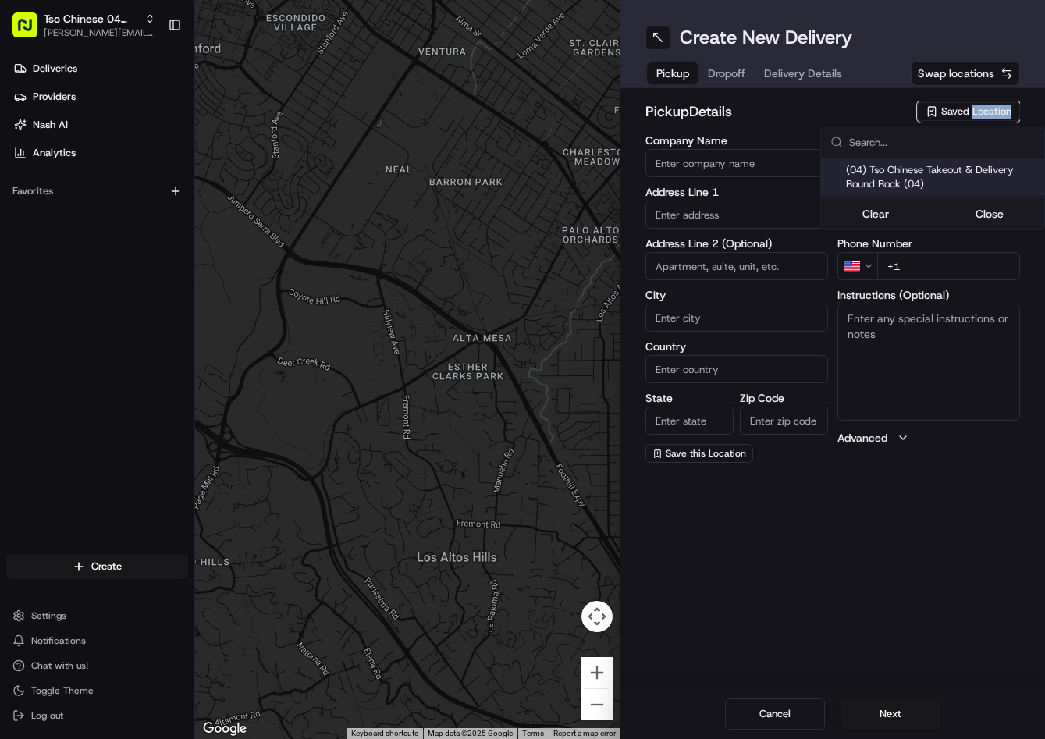
type input "Round Rock Manager"
type input "[EMAIL_ADDRESS][DOMAIN_NAME]"
type input "[PHONE_NUMBER]"
type textarea "Submit a picture displaying address & food as Proof of Delivery. Envía una foto…"
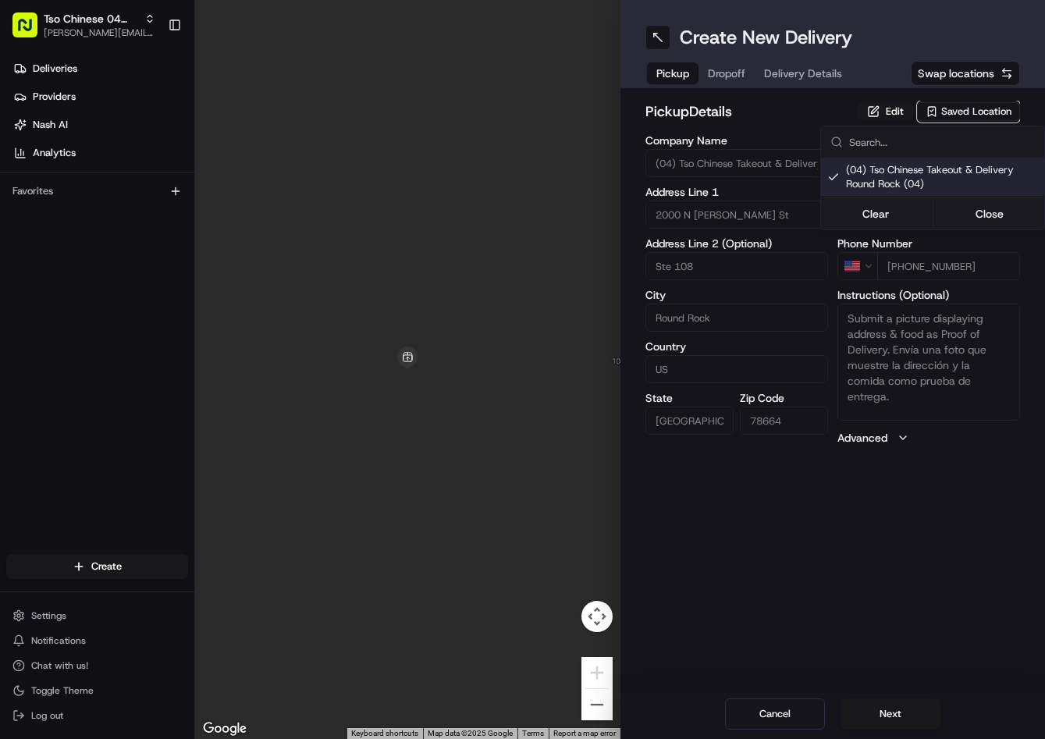
click at [730, 61] on html "Tso Chinese 04 Round Rock [PERSON_NAME][EMAIL_ADDRESS][DOMAIN_NAME] Toggle Side…" at bounding box center [522, 369] width 1045 height 739
click at [730, 69] on span "Dropoff" at bounding box center [726, 74] width 37 height 16
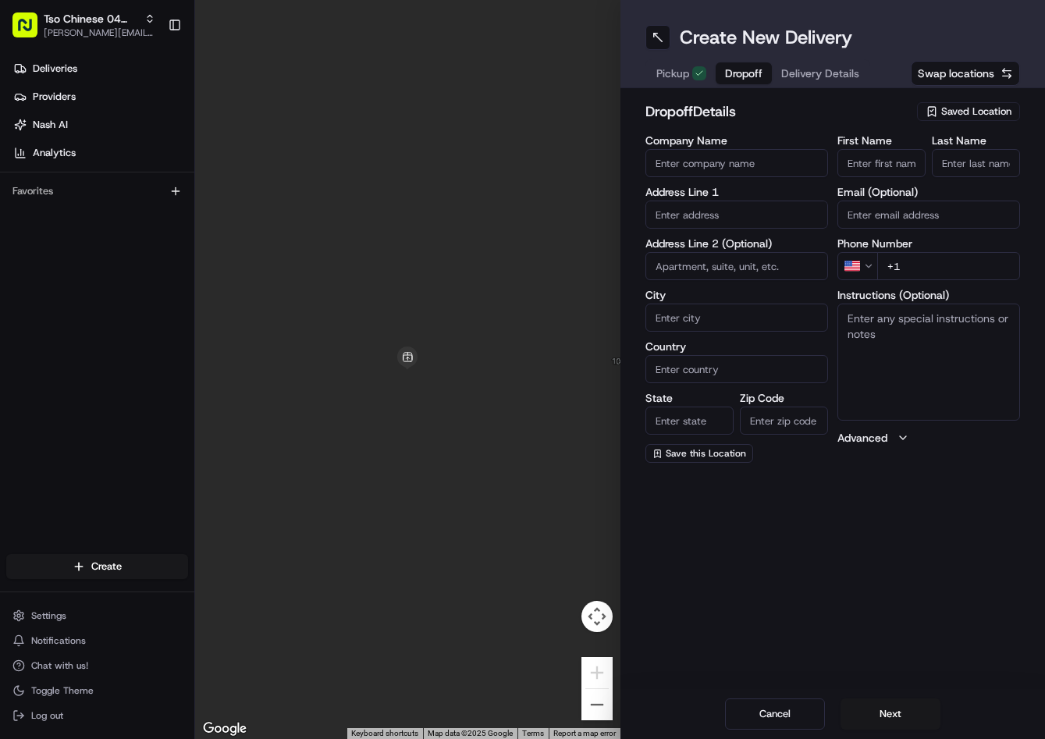
click at [685, 215] on input "text" at bounding box center [736, 215] width 183 height 28
paste input "[STREET_ADDRESS]"
click at [698, 259] on div "[STREET_ADDRESS]" at bounding box center [736, 247] width 175 height 23
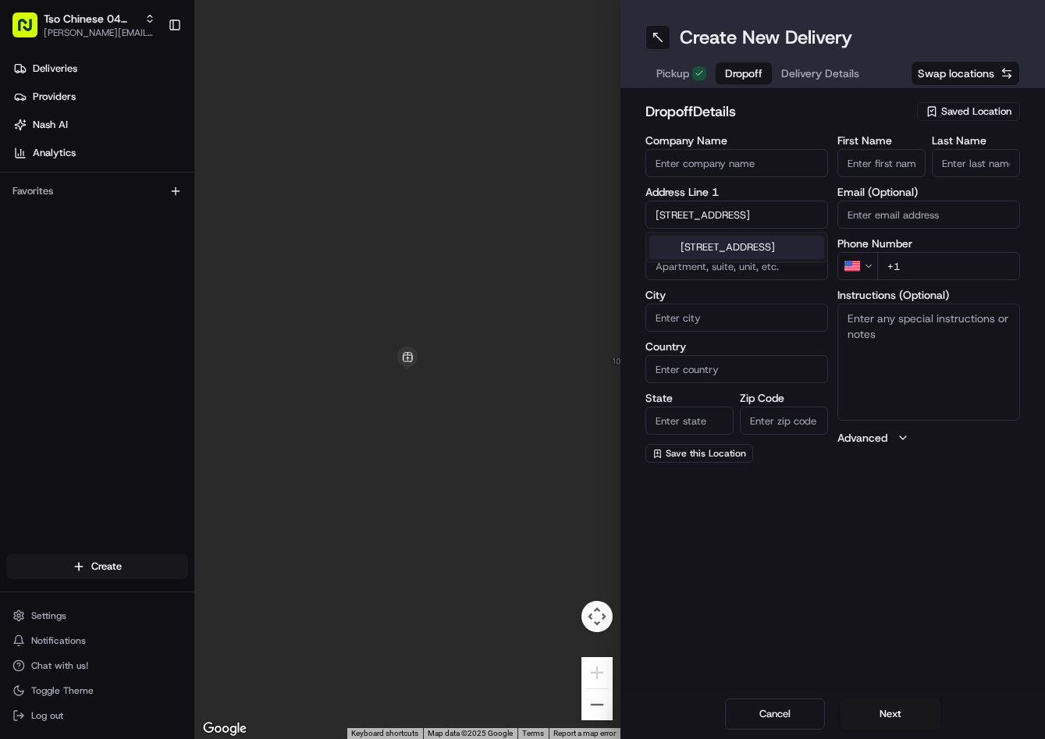
type input "[STREET_ADDRESS]"
type input "Round Rock"
type input "[GEOGRAPHIC_DATA]"
type input "78664"
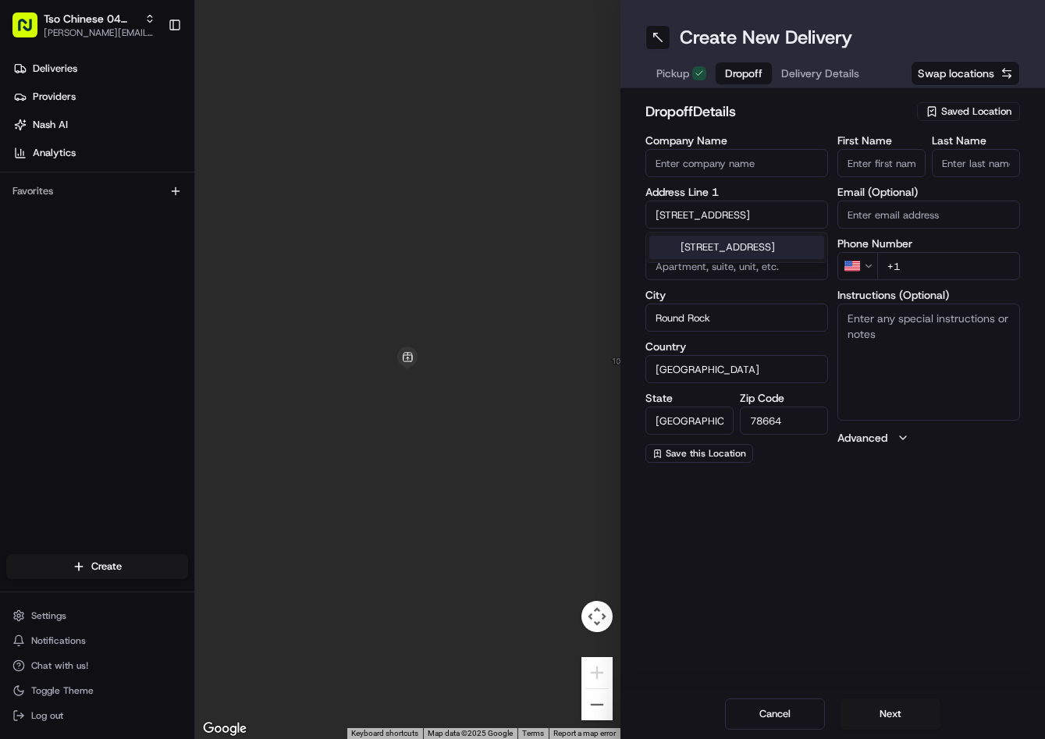
scroll to position [0, 0]
type input "[STREET_ADDRESS]"
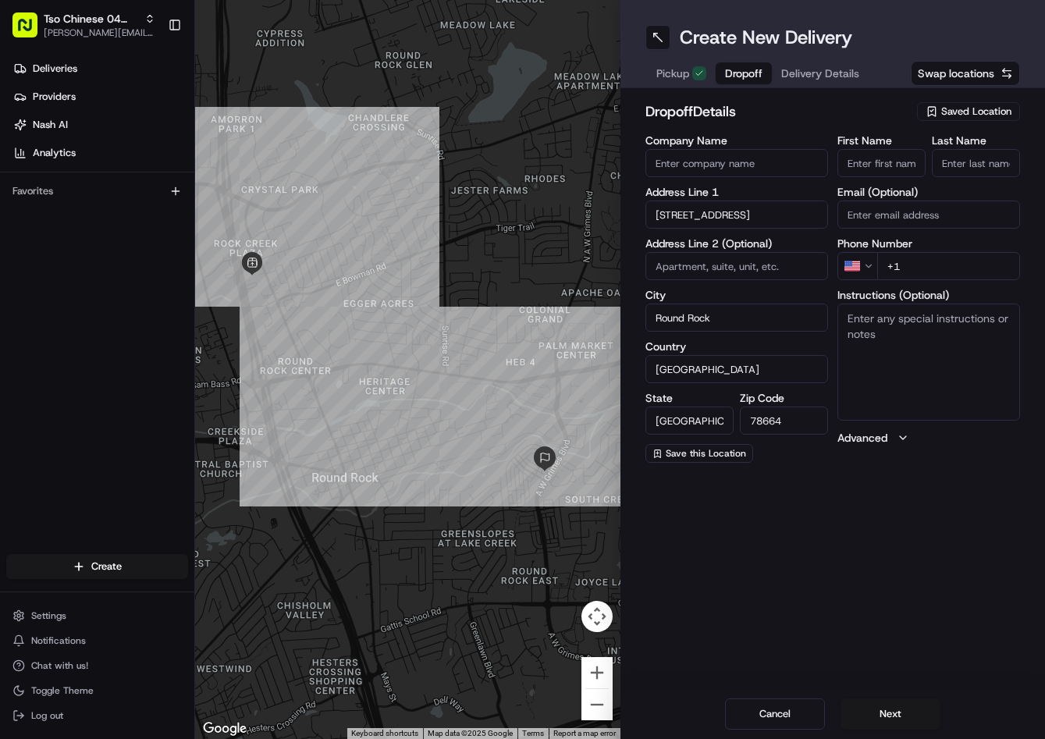
click at [975, 267] on input "+1" at bounding box center [948, 266] width 143 height 28
paste input "[PHONE_NUMBER]"
type input "[PHONE_NUMBER]"
click at [915, 164] on input "First Name" at bounding box center [881, 163] width 88 height 28
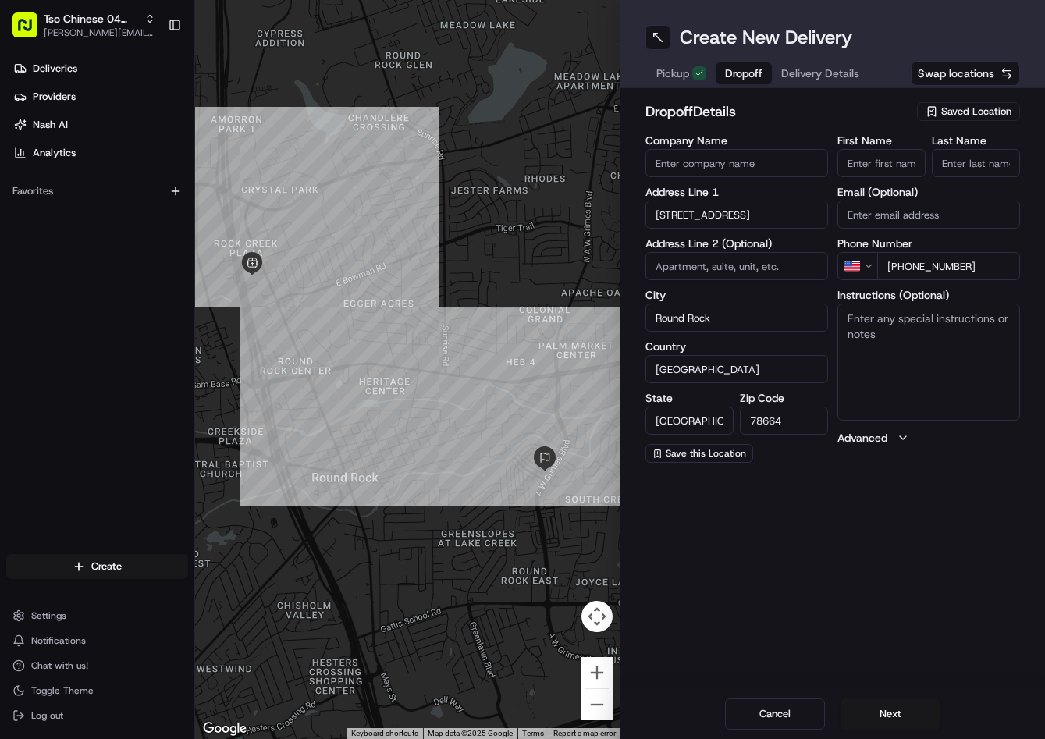
paste input "[PERSON_NAME]"
type input "[PERSON_NAME]"
click at [958, 158] on input "Last Name" at bounding box center [976, 163] width 88 height 28
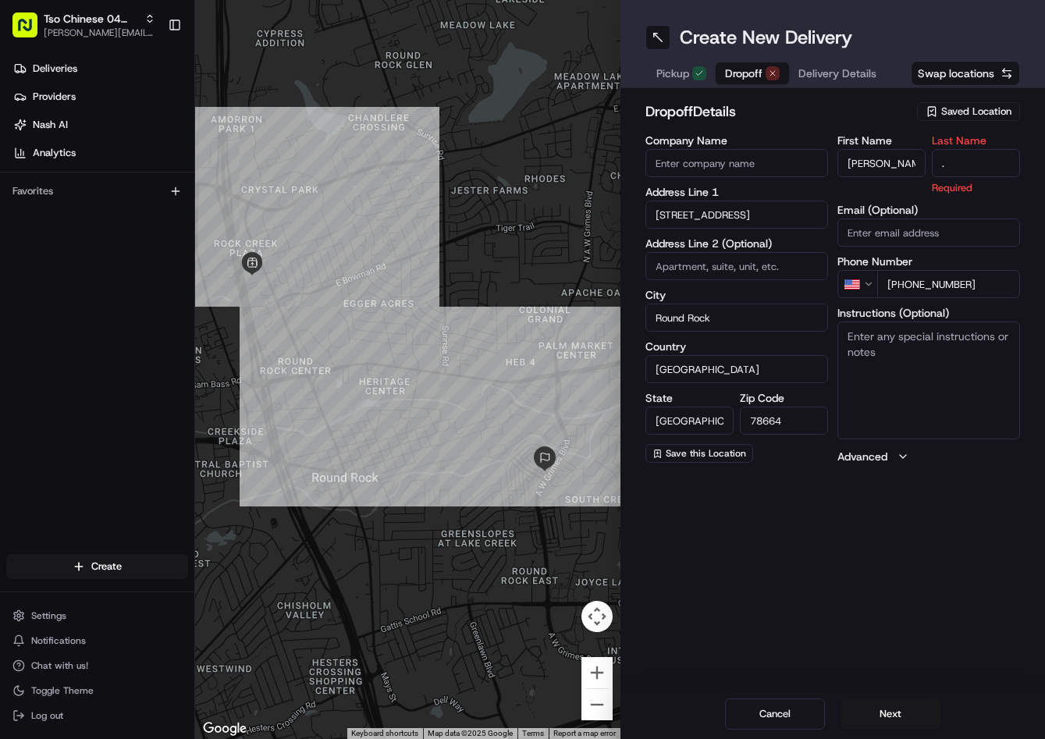
type input "."
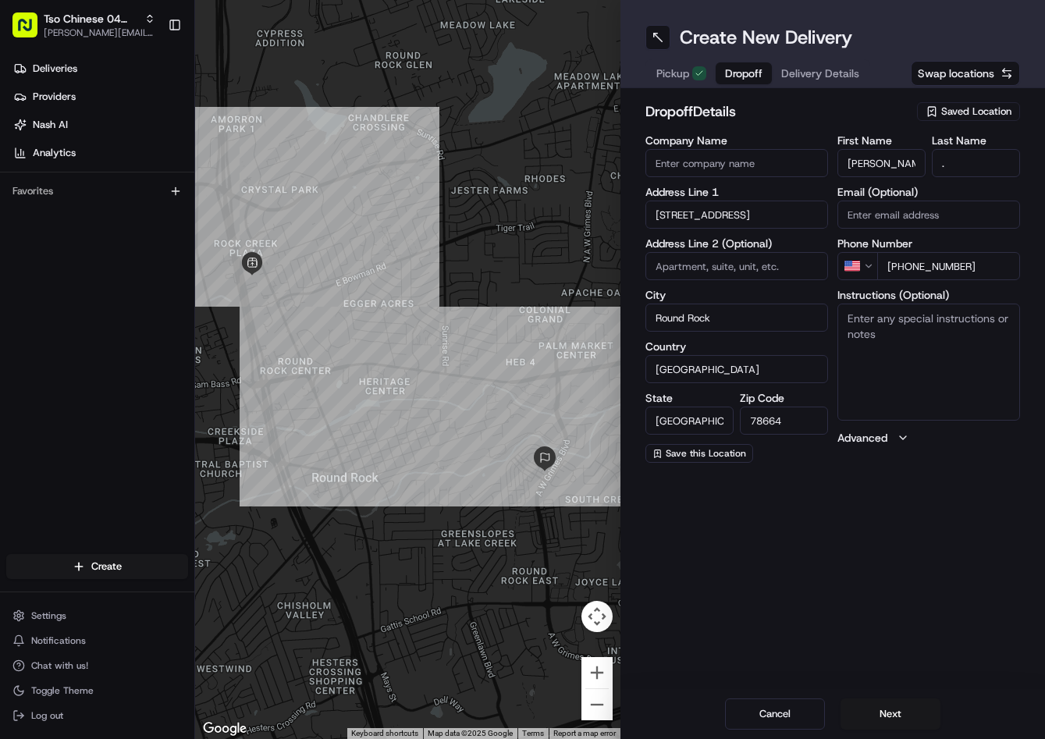
click at [880, 123] on div "dropoff Details Saved Location" at bounding box center [832, 115] width 375 height 28
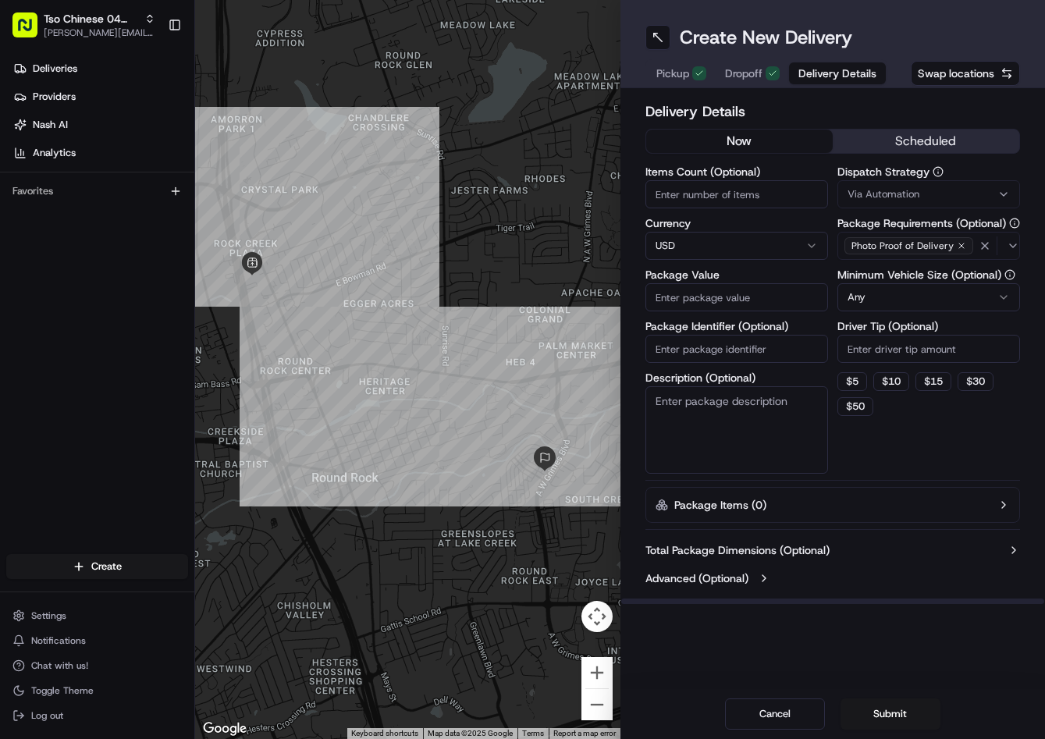
click at [851, 72] on span "Delivery Details" at bounding box center [837, 74] width 78 height 16
click at [894, 198] on span "Via Automation" at bounding box center [883, 194] width 72 height 14
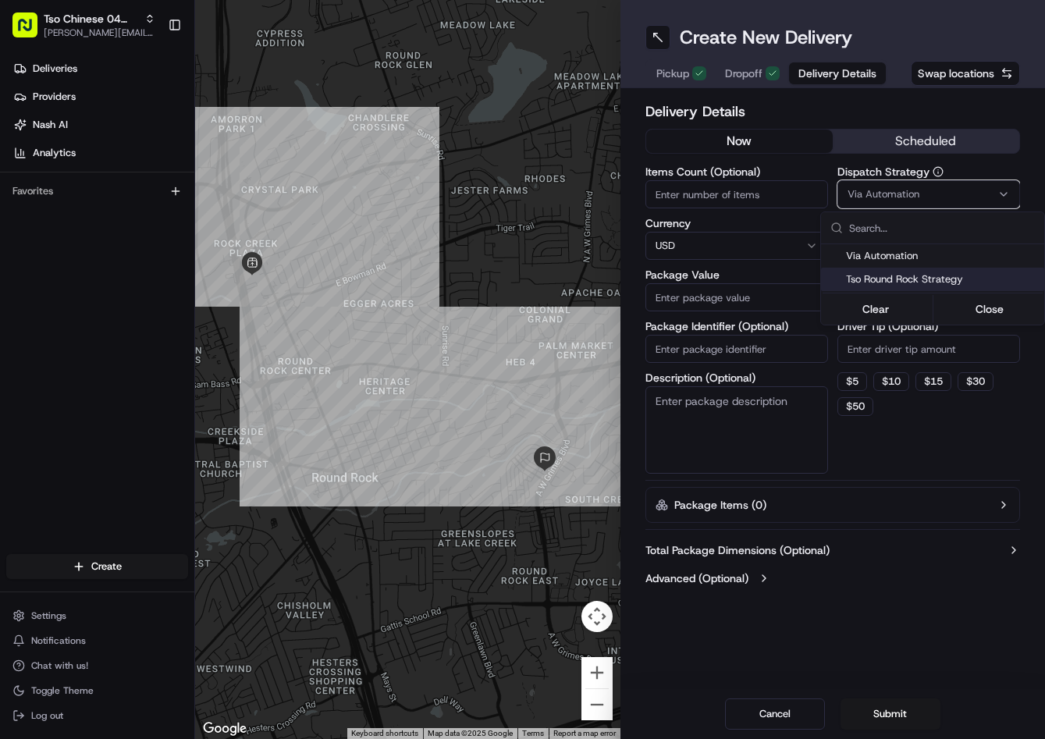
click at [902, 273] on span "Tso Round Rock Strategy" at bounding box center [942, 279] width 192 height 14
click at [905, 359] on html "Tso Chinese 04 Round Rock [PERSON_NAME][EMAIL_ADDRESS][DOMAIN_NAME] Toggle Side…" at bounding box center [522, 369] width 1045 height 739
click at [904, 359] on input "Driver Tip (Optional)" at bounding box center [928, 349] width 183 height 28
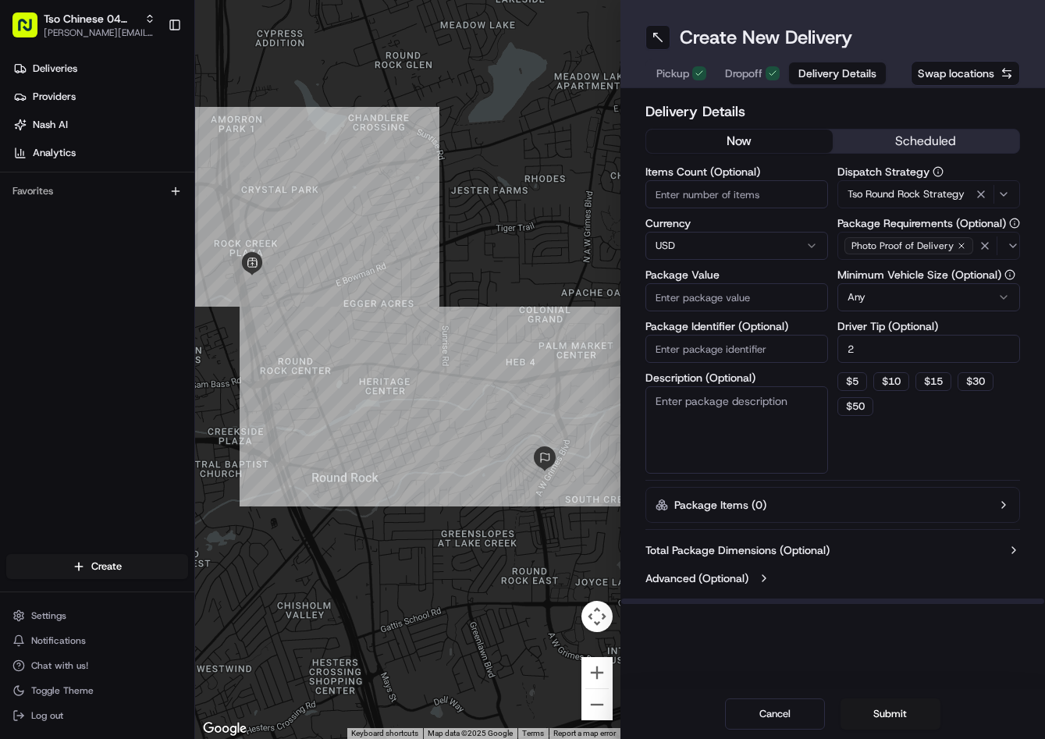
type input "2"
click at [791, 306] on input "Package Value" at bounding box center [736, 297] width 183 height 28
type input "30.2"
click at [777, 337] on input "Package Identifier (Optional)" at bounding box center [736, 349] width 183 height 28
paste input "OMKN24J"
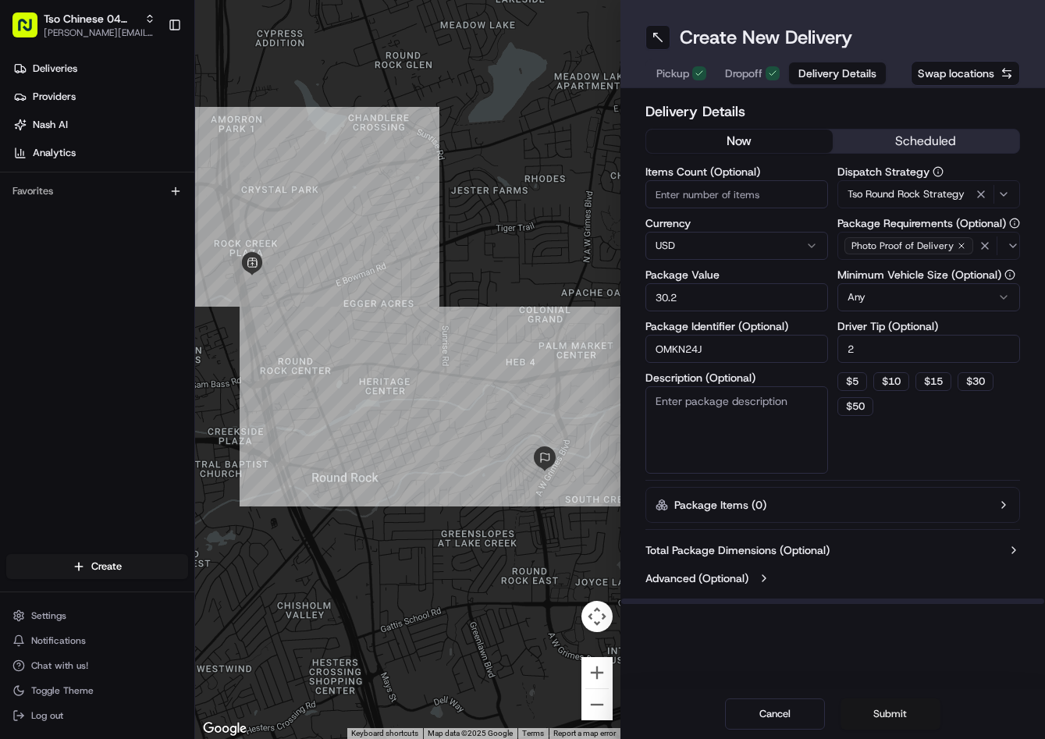
type input "OMKN24J"
click at [869, 709] on button "Submit" at bounding box center [890, 713] width 100 height 31
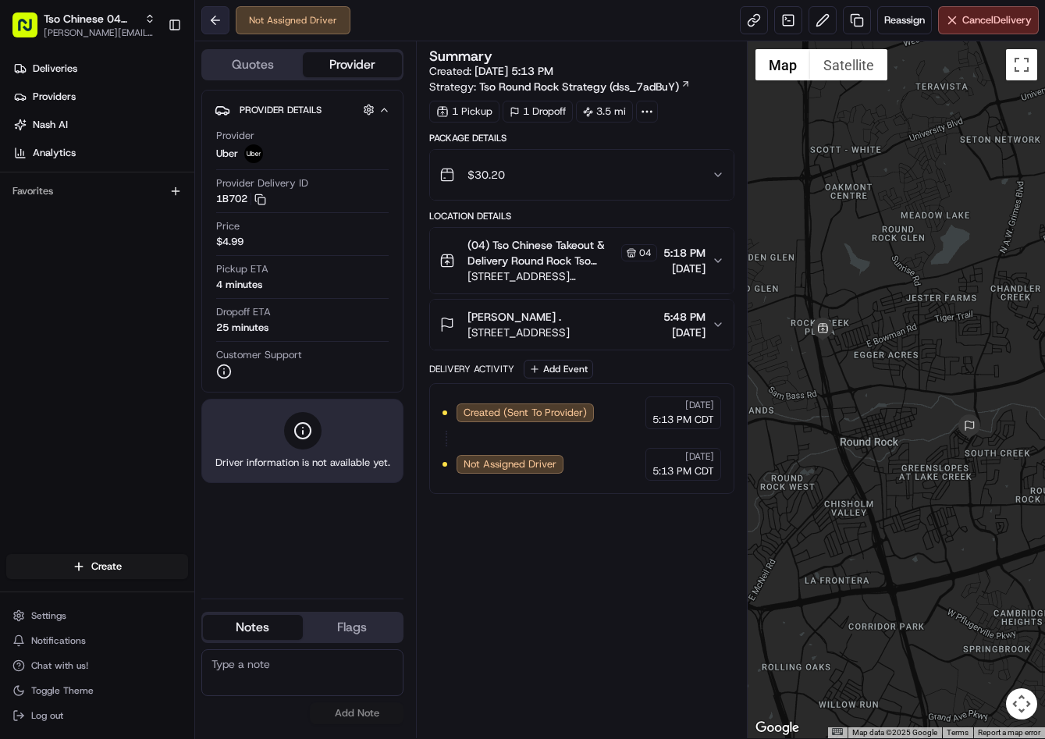
click at [209, 12] on button at bounding box center [215, 20] width 28 height 28
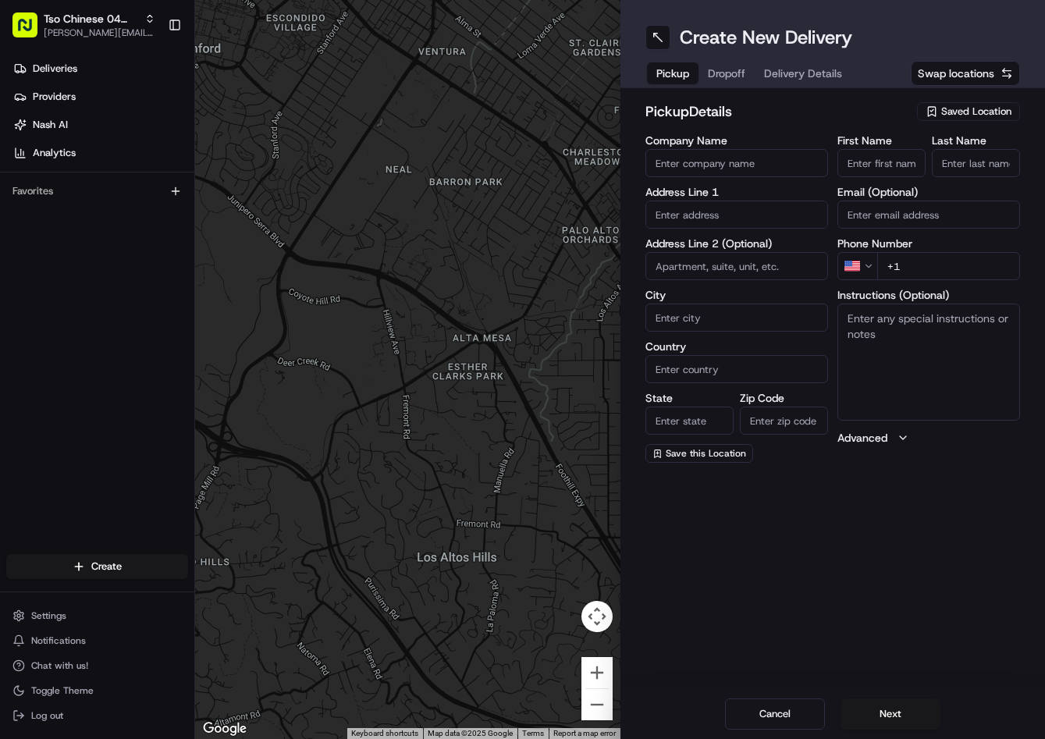
click at [988, 112] on span "Saved Location" at bounding box center [976, 112] width 70 height 14
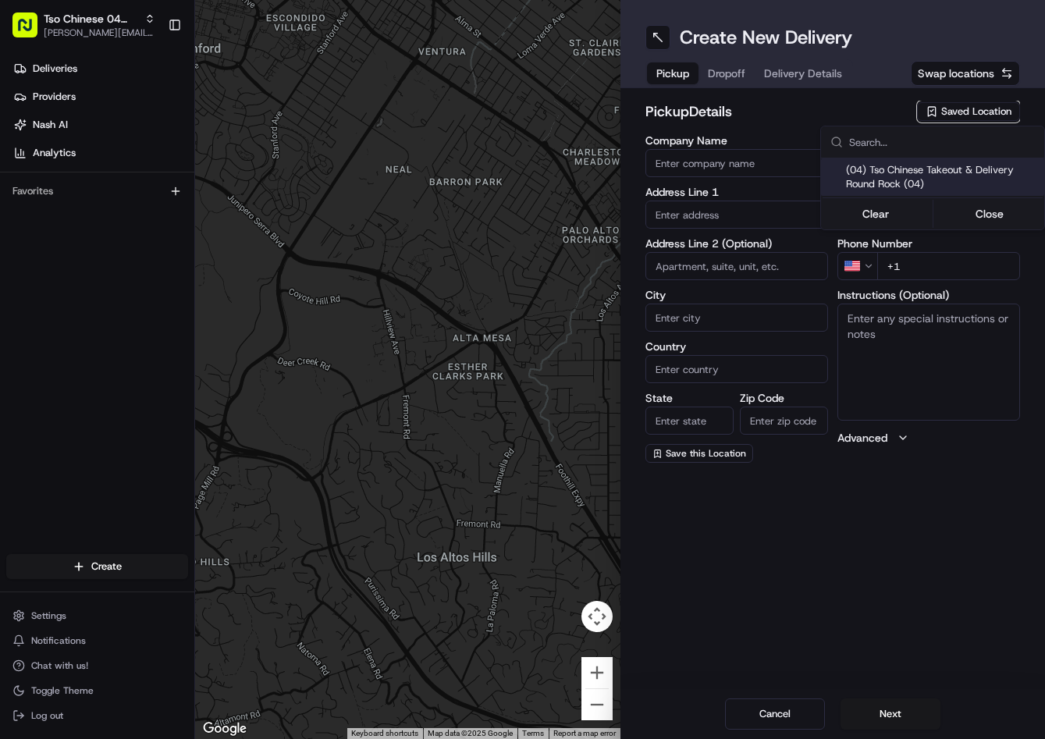
click at [954, 167] on span "(04) Tso Chinese Takeout & Delivery Round Rock (04)" at bounding box center [942, 177] width 192 height 28
type input "(04) Tso Chinese Takeout & Delivery Round Rock"
type input "2000 N [PERSON_NAME] St"
type input "Ste 108"
type input "Round Rock"
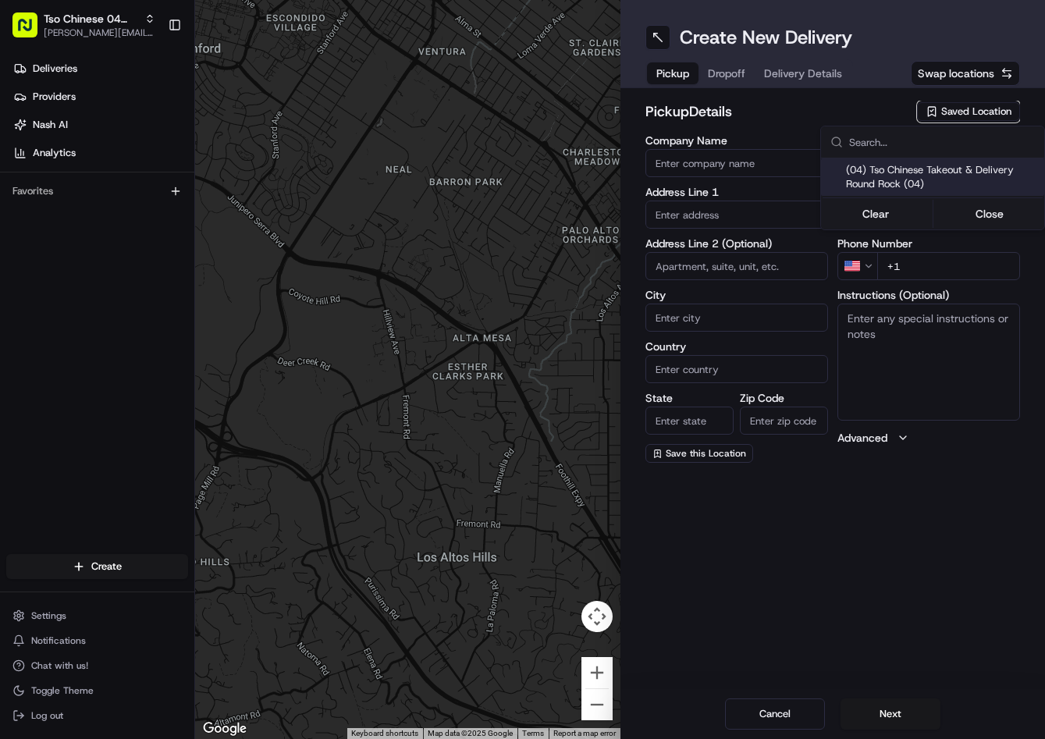
type input "US"
type input "[GEOGRAPHIC_DATA]"
type input "78664"
type input "Tso Chinese"
type input "Round Rock Manager"
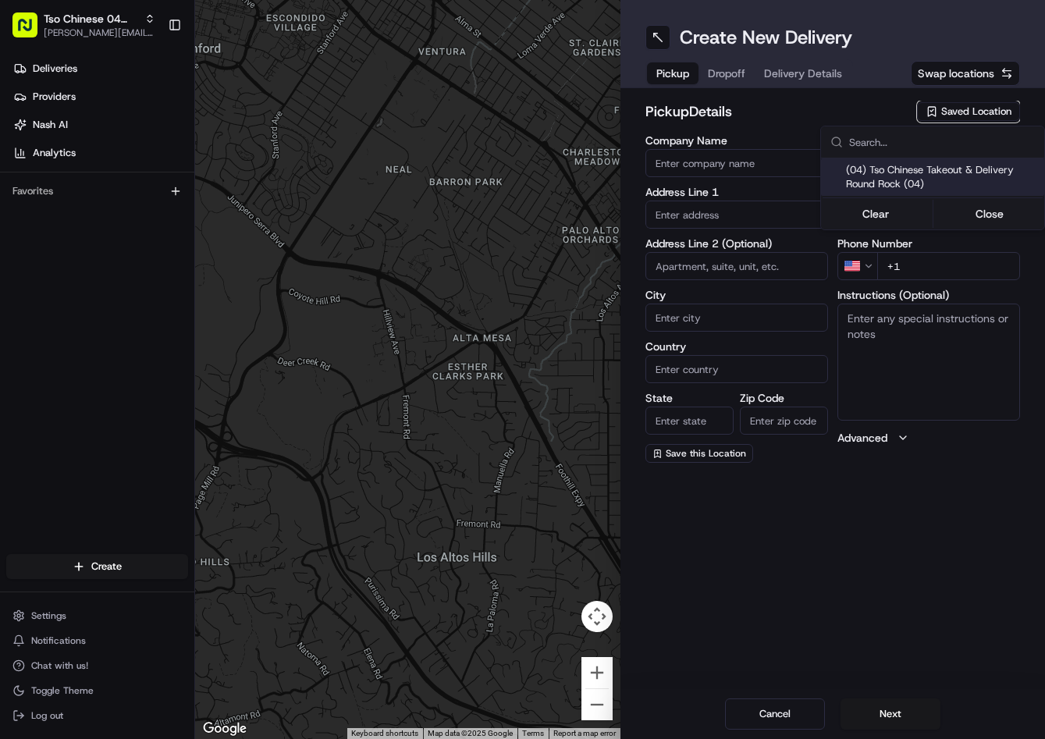
type input "[EMAIL_ADDRESS][DOMAIN_NAME]"
type input "[PHONE_NUMBER]"
type textarea "Submit a picture displaying address & food as Proof of Delivery. Envía una foto…"
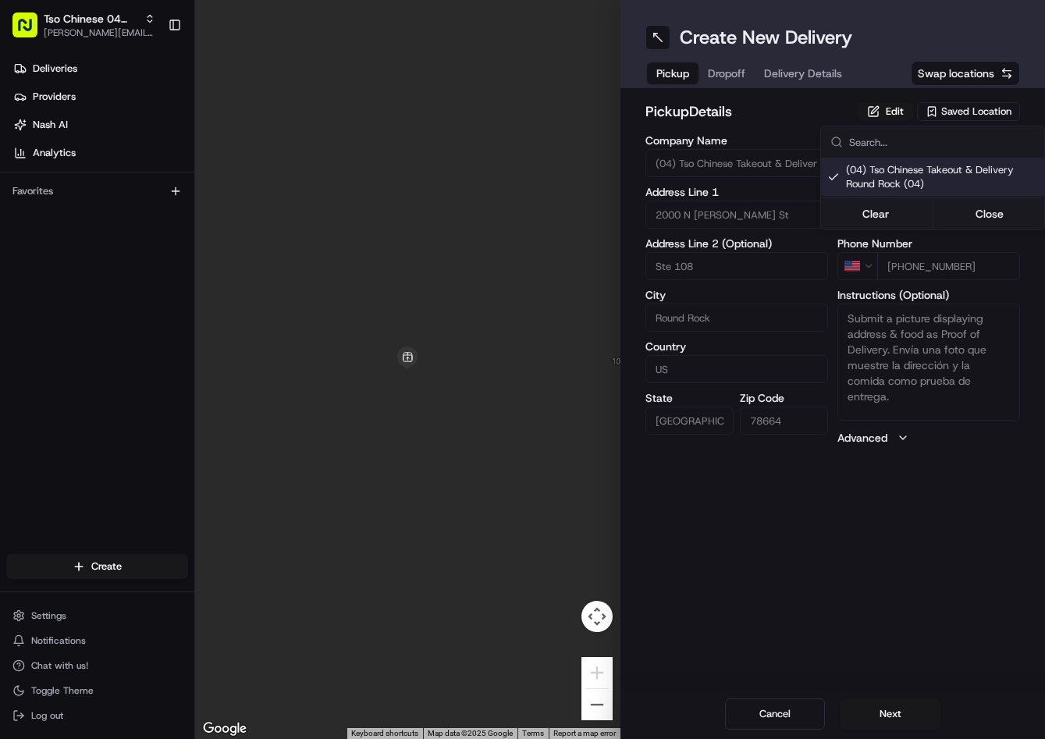
click at [741, 70] on html "Tso Chinese 04 Round Rock [PERSON_NAME][EMAIL_ADDRESS][DOMAIN_NAME] Toggle Side…" at bounding box center [522, 369] width 1045 height 739
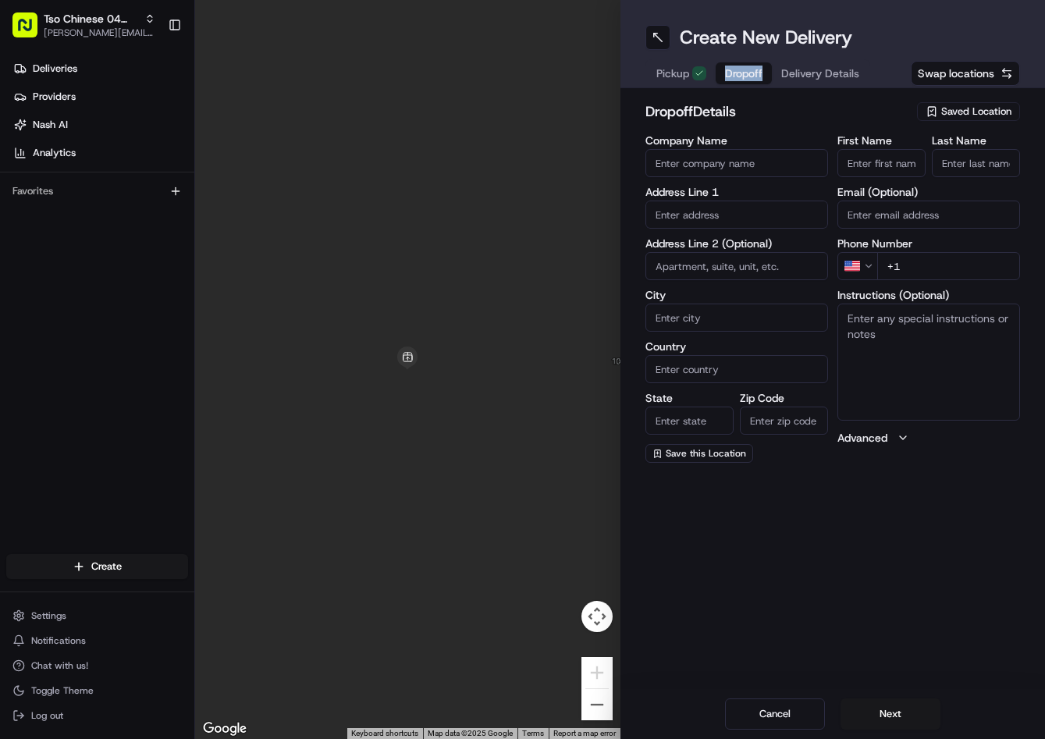
click at [721, 78] on button "Dropoff" at bounding box center [744, 73] width 56 height 22
click at [751, 220] on input "text" at bounding box center [736, 215] width 183 height 28
paste input "[STREET_ADDRESS]"
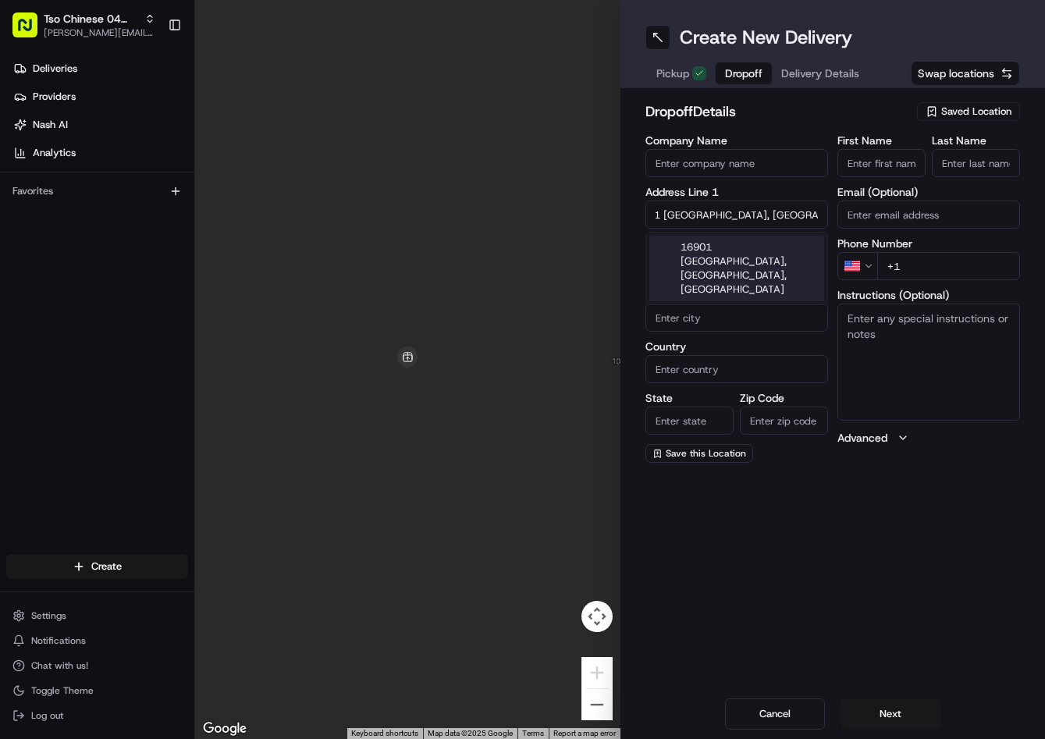
type input "16901 [GEOGRAPHIC_DATA], [GEOGRAPHIC_DATA], [GEOGRAPHIC_DATA]"
type input "Round Rock"
type input "[GEOGRAPHIC_DATA]"
type input "78681"
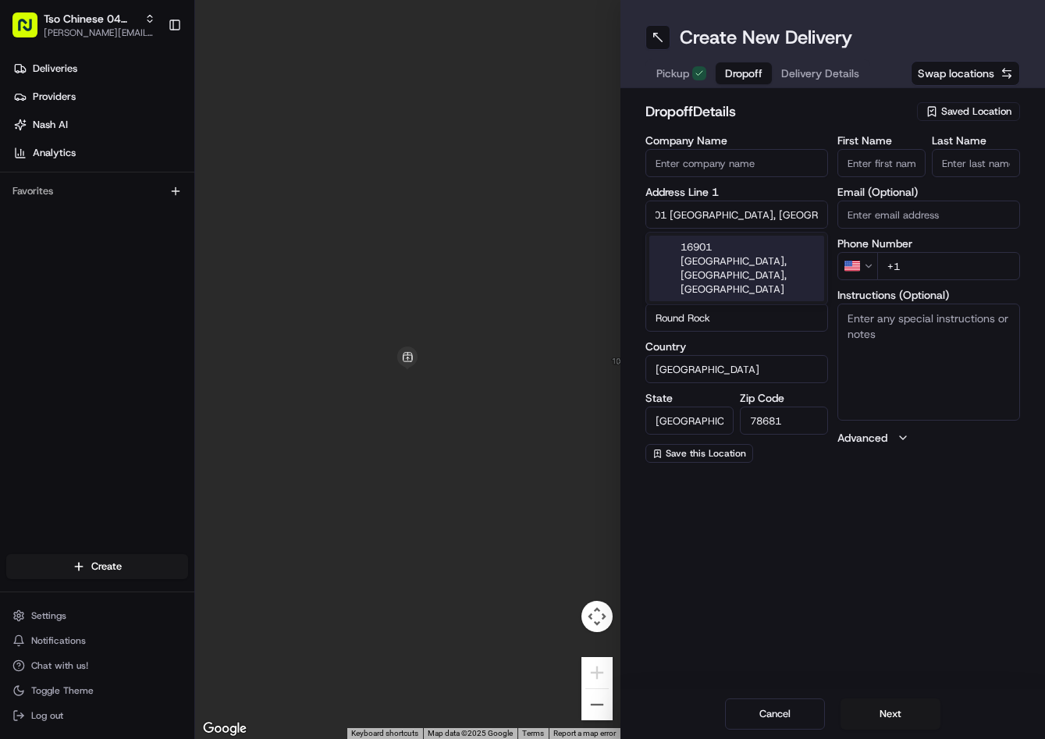
type input "16901 [GEOGRAPHIC_DATA]"
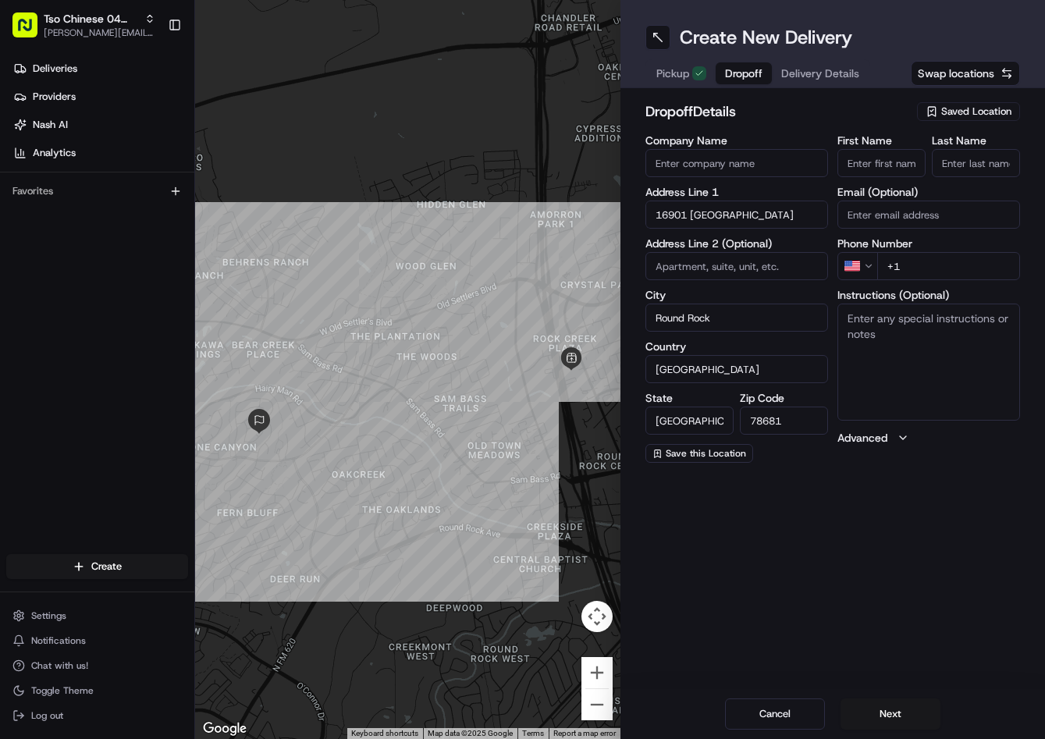
click at [957, 264] on input "+1" at bounding box center [948, 266] width 143 height 28
paste input "[PHONE_NUMBER]"
type input "[PHONE_NUMBER]"
click at [902, 158] on input "First Name" at bounding box center [881, 163] width 88 height 28
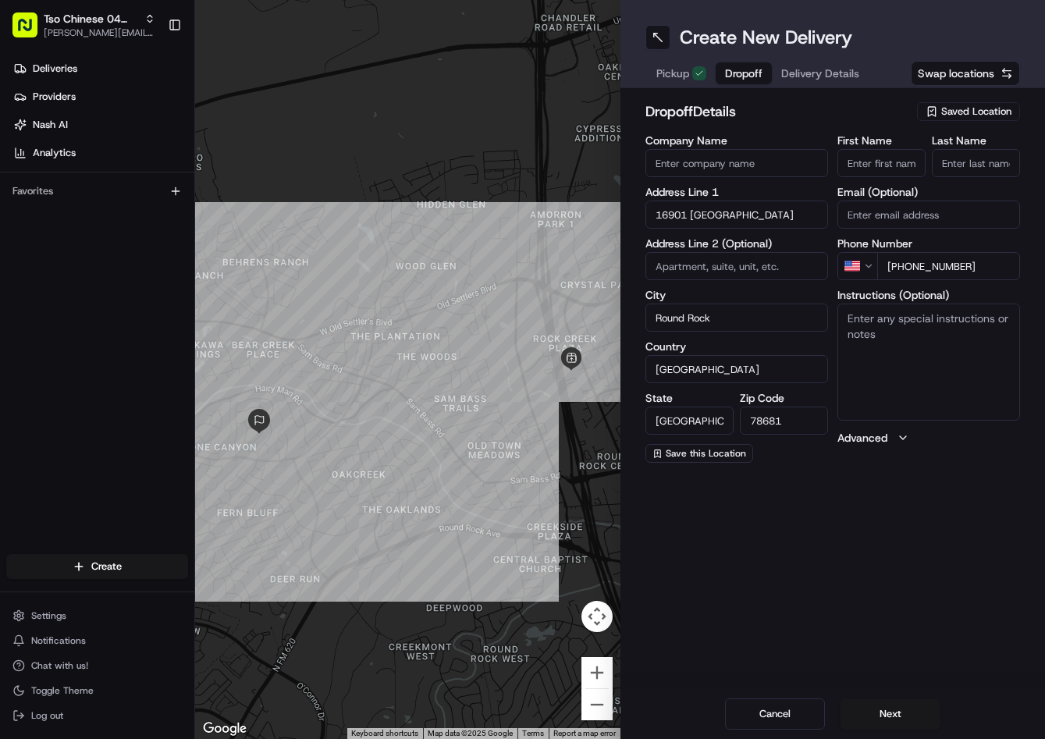
paste input "[PERSON_NAME]"
type input "[PERSON_NAME]"
click at [960, 151] on input "Last Name" at bounding box center [976, 163] width 88 height 28
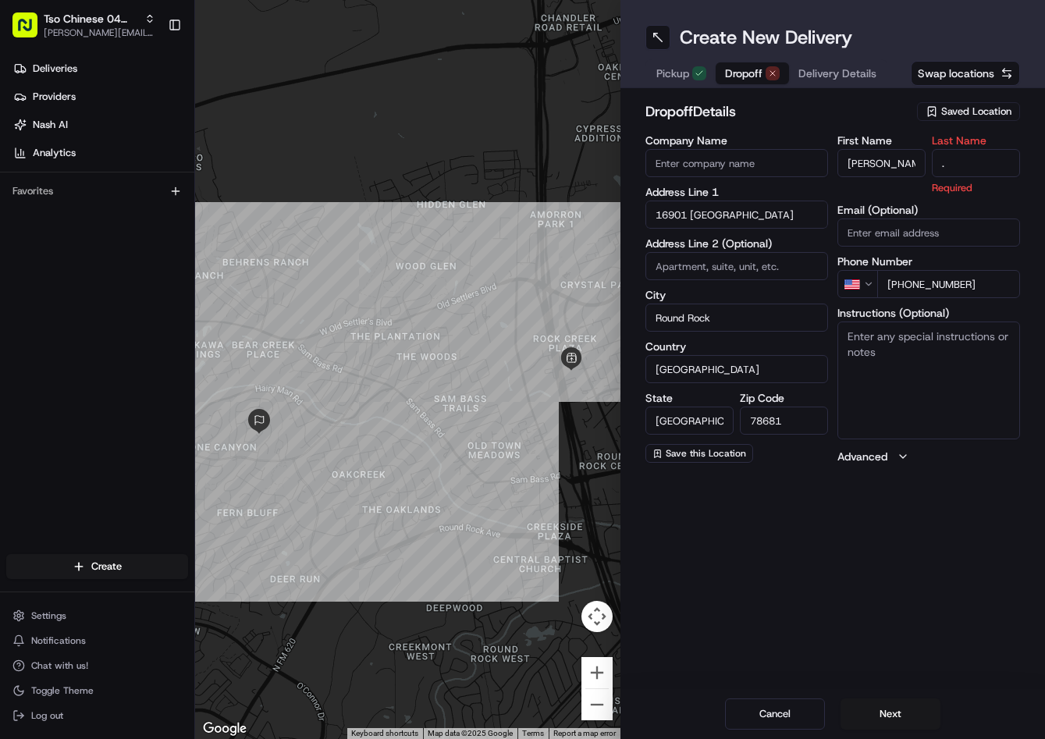
type input "."
click at [888, 114] on h2 "dropoff Details" at bounding box center [776, 112] width 263 height 22
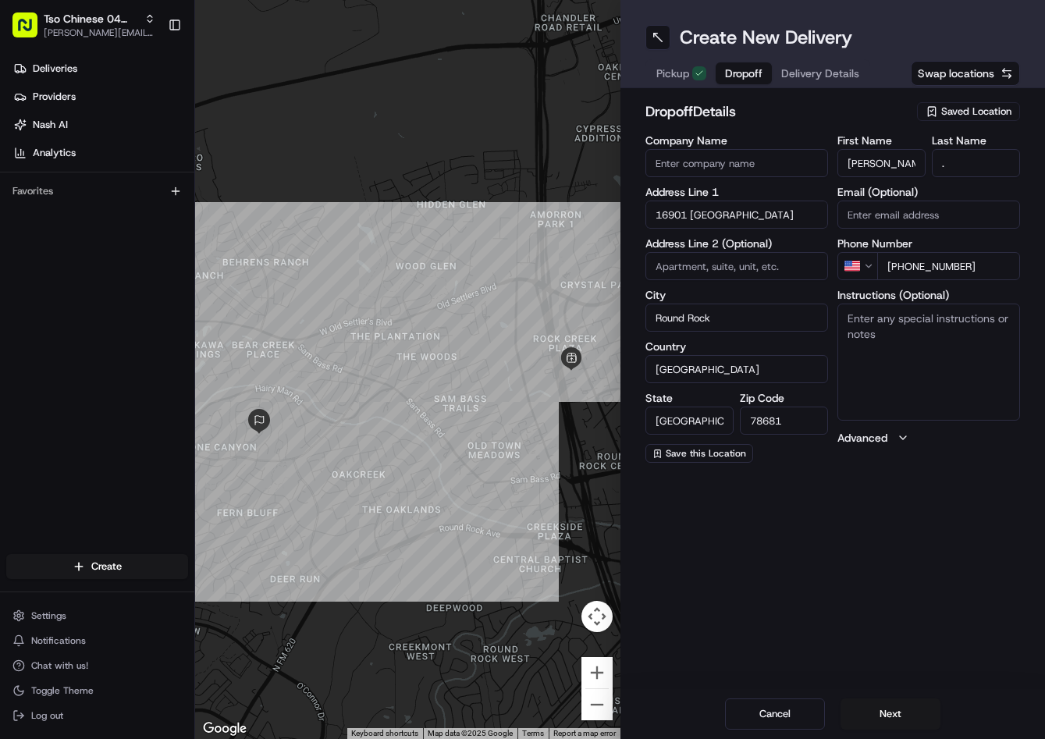
click at [829, 78] on span "Delivery Details" at bounding box center [820, 74] width 78 height 16
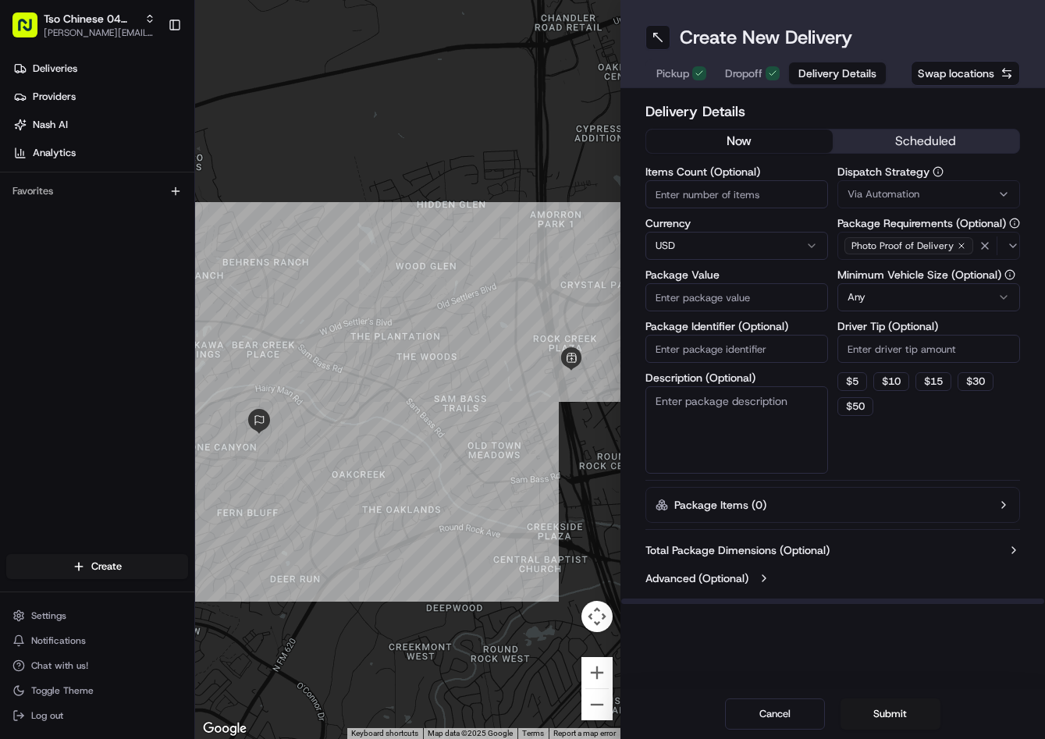
click at [913, 194] on span "Via Automation" at bounding box center [883, 194] width 72 height 14
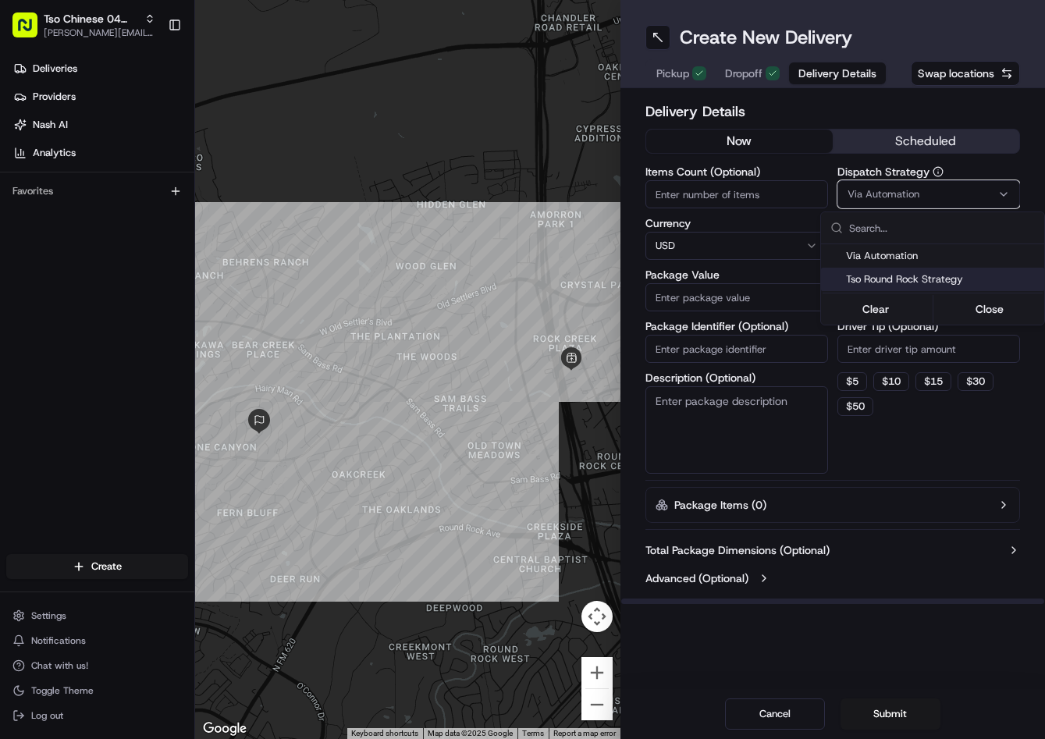
click at [882, 278] on span "Tso Round Rock Strategy" at bounding box center [942, 279] width 192 height 14
click at [886, 342] on html "Tso Chinese 04 Round Rock [PERSON_NAME][EMAIL_ADDRESS][DOMAIN_NAME] Toggle Side…" at bounding box center [522, 369] width 1045 height 739
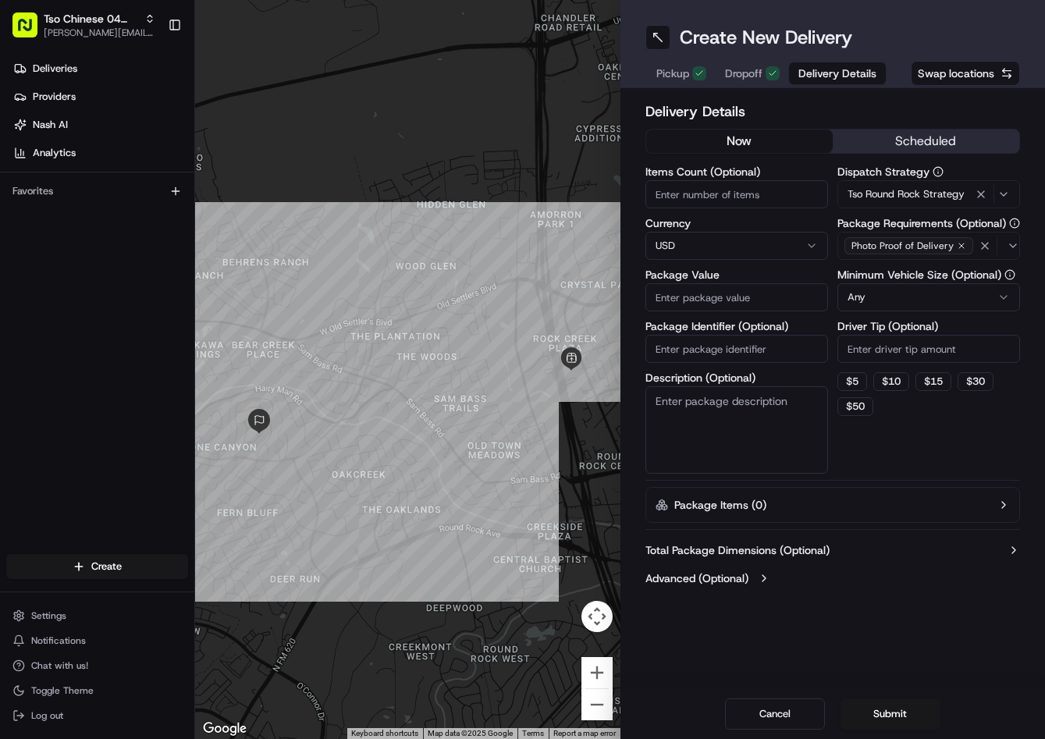
click at [886, 342] on input "Driver Tip (Optional)" at bounding box center [928, 349] width 183 height 28
type input "2"
click at [716, 278] on label "Package Value" at bounding box center [736, 274] width 183 height 11
click at [716, 283] on input "Package Value" at bounding box center [736, 297] width 183 height 28
click at [718, 286] on input "Package Value" at bounding box center [736, 297] width 183 height 28
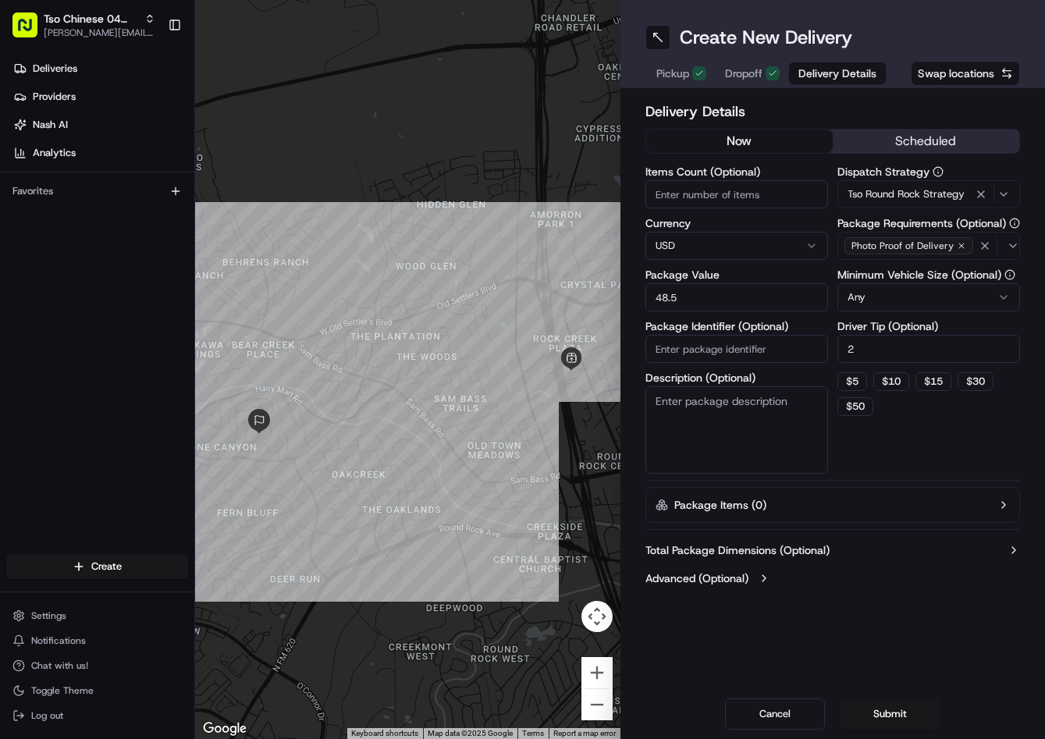
type input "48.5"
click at [757, 365] on div "Items Count (Optional) Currency USD Package Value 48.5 Package Identifier (Opti…" at bounding box center [736, 319] width 183 height 307
click at [773, 354] on input "Package Identifier (Optional)" at bounding box center [736, 349] width 183 height 28
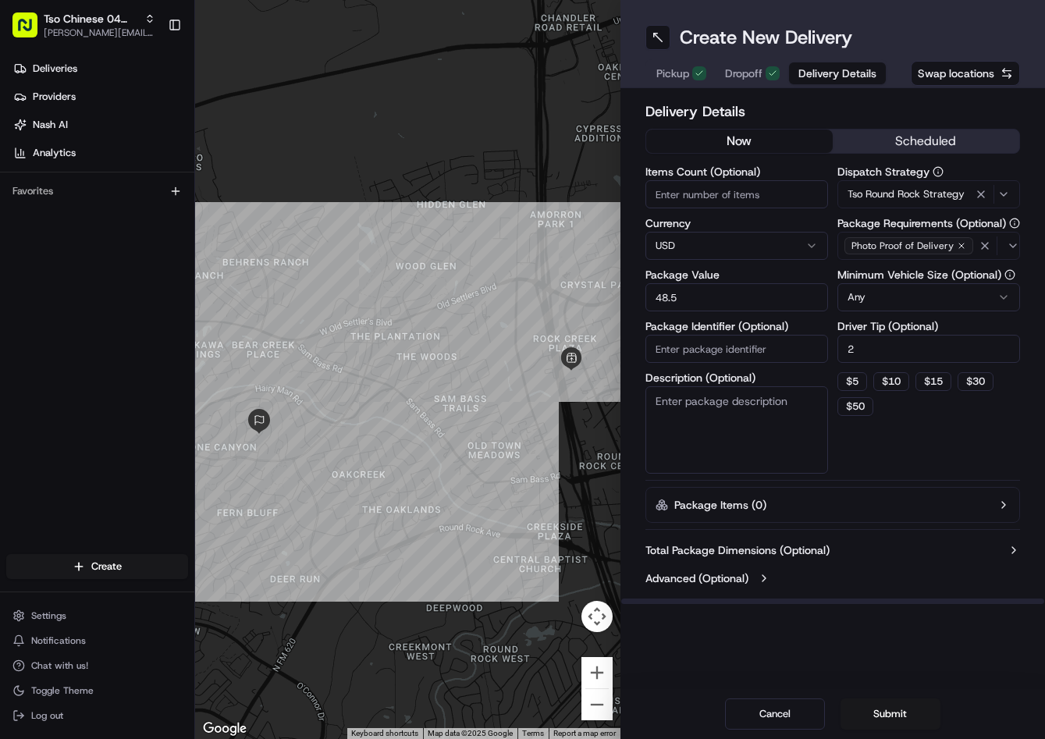
paste input "53KWR14"
type input "53KWR14"
click at [894, 705] on button "Submit" at bounding box center [890, 713] width 100 height 31
